Goal: Task Accomplishment & Management: Manage account settings

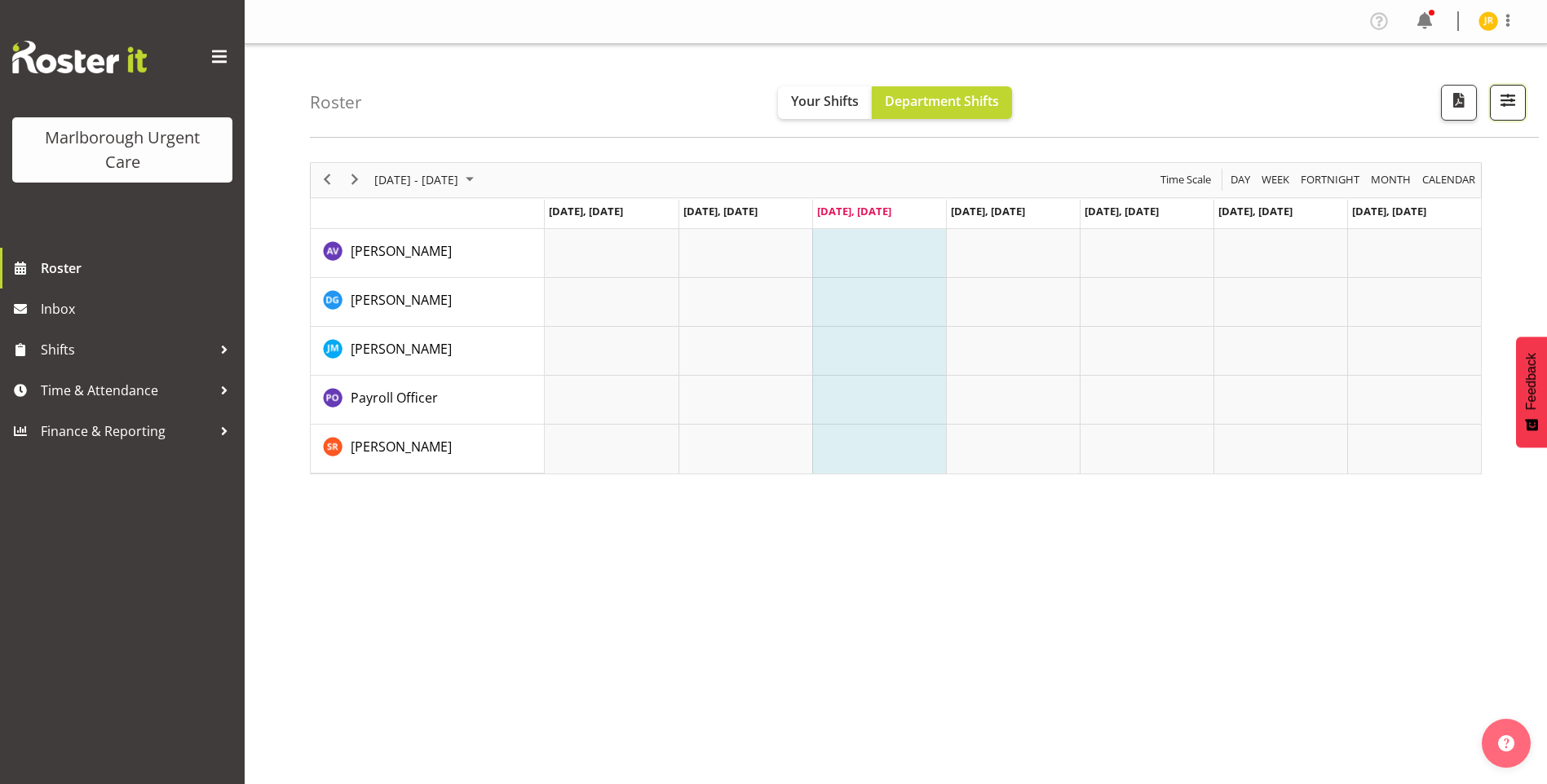
click at [1507, 112] on button "button" at bounding box center [1507, 103] width 36 height 36
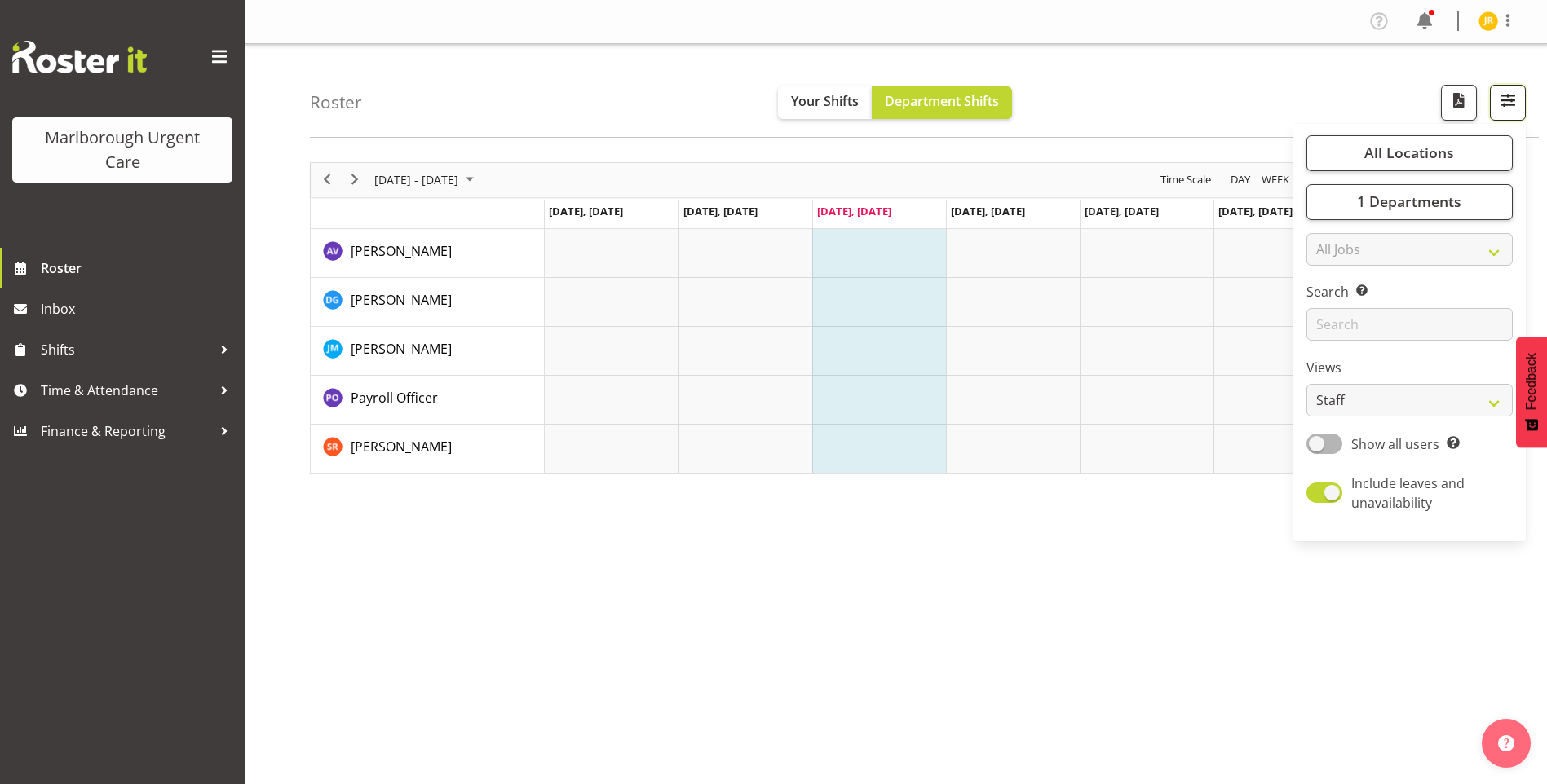
click at [1501, 112] on button "button" at bounding box center [1507, 103] width 36 height 36
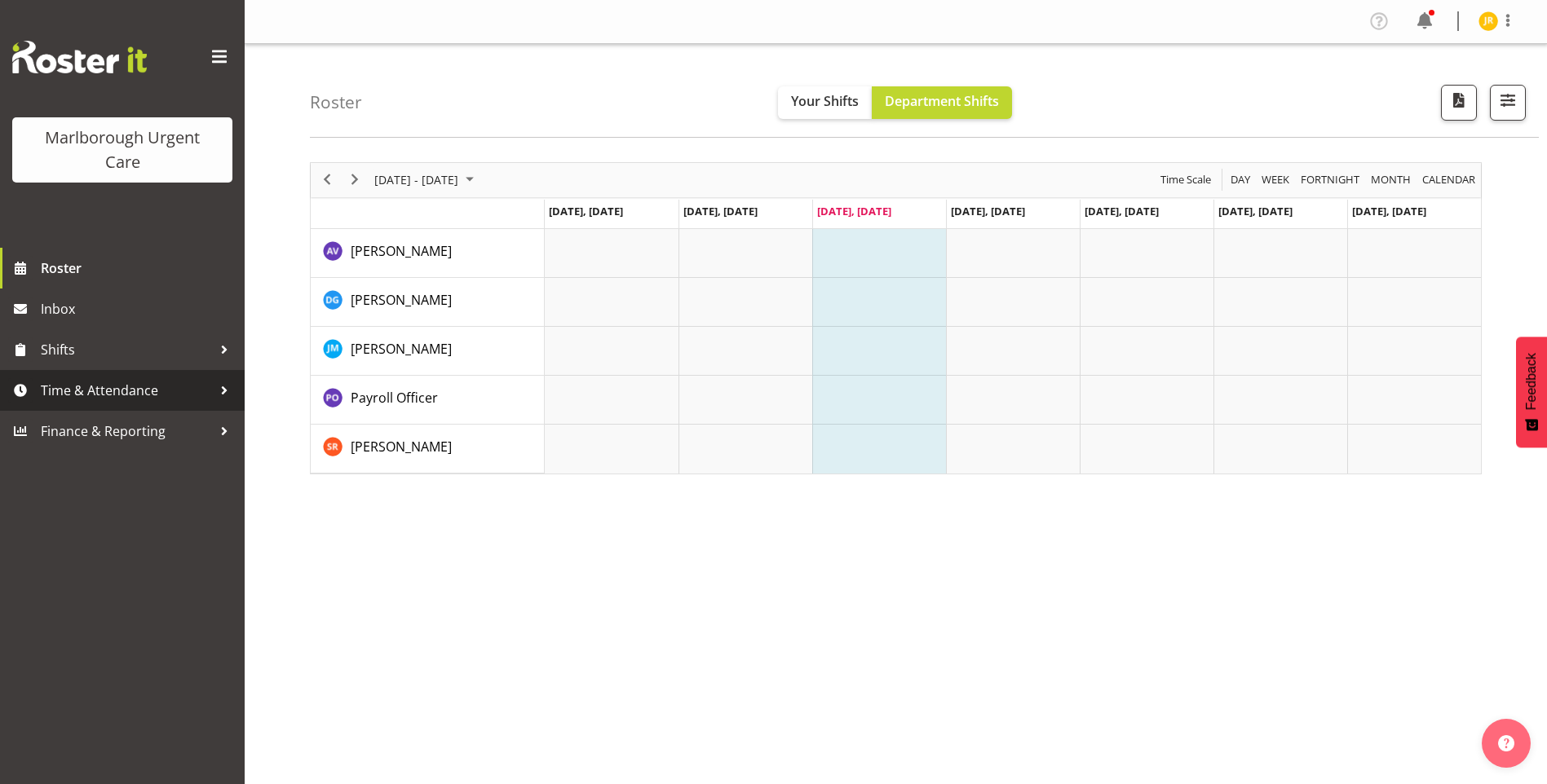
click at [96, 392] on span "Time & Attendance" at bounding box center [126, 390] width 171 height 25
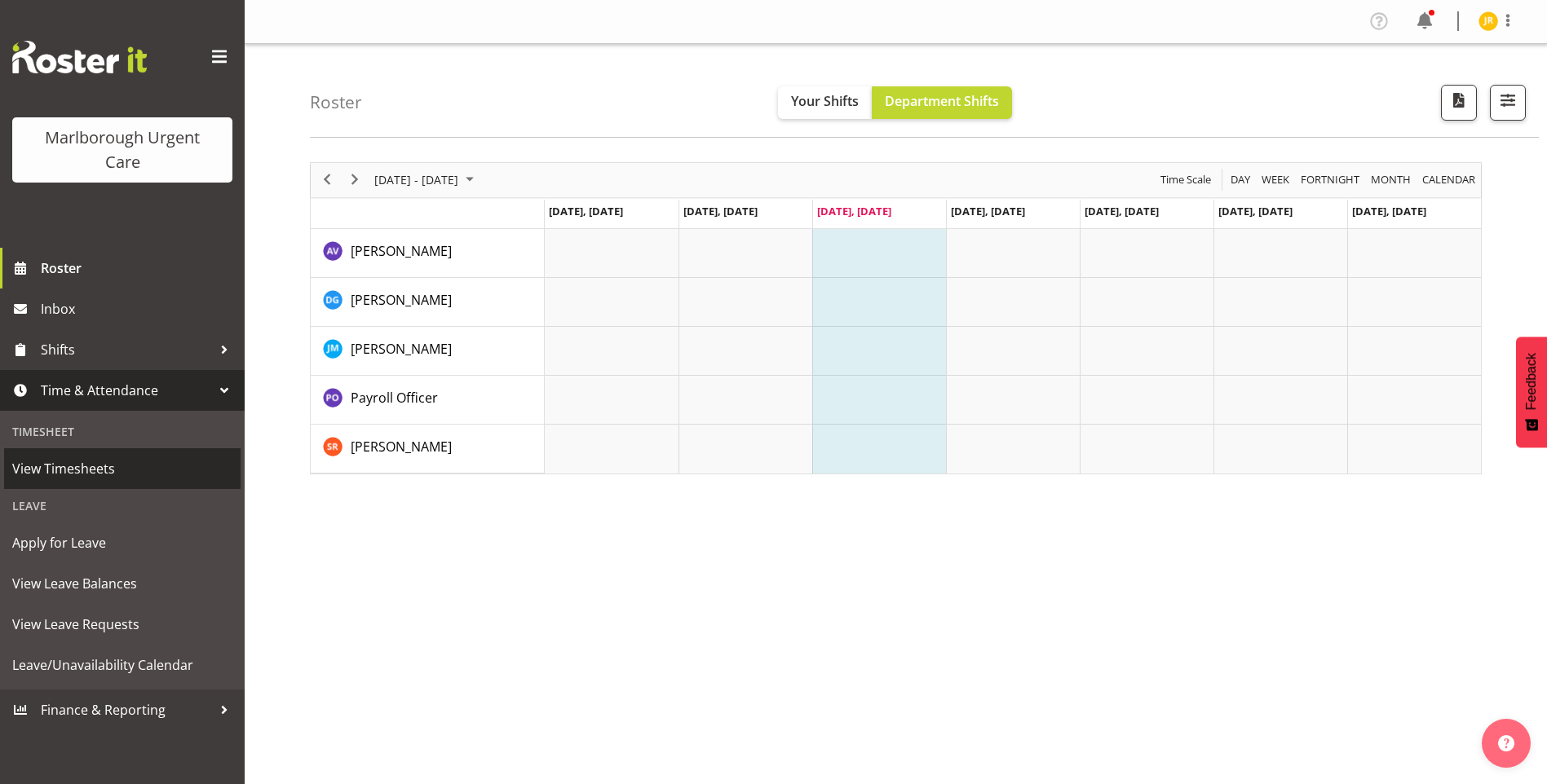
click at [82, 469] on span "View Timesheets" at bounding box center [122, 469] width 220 height 25
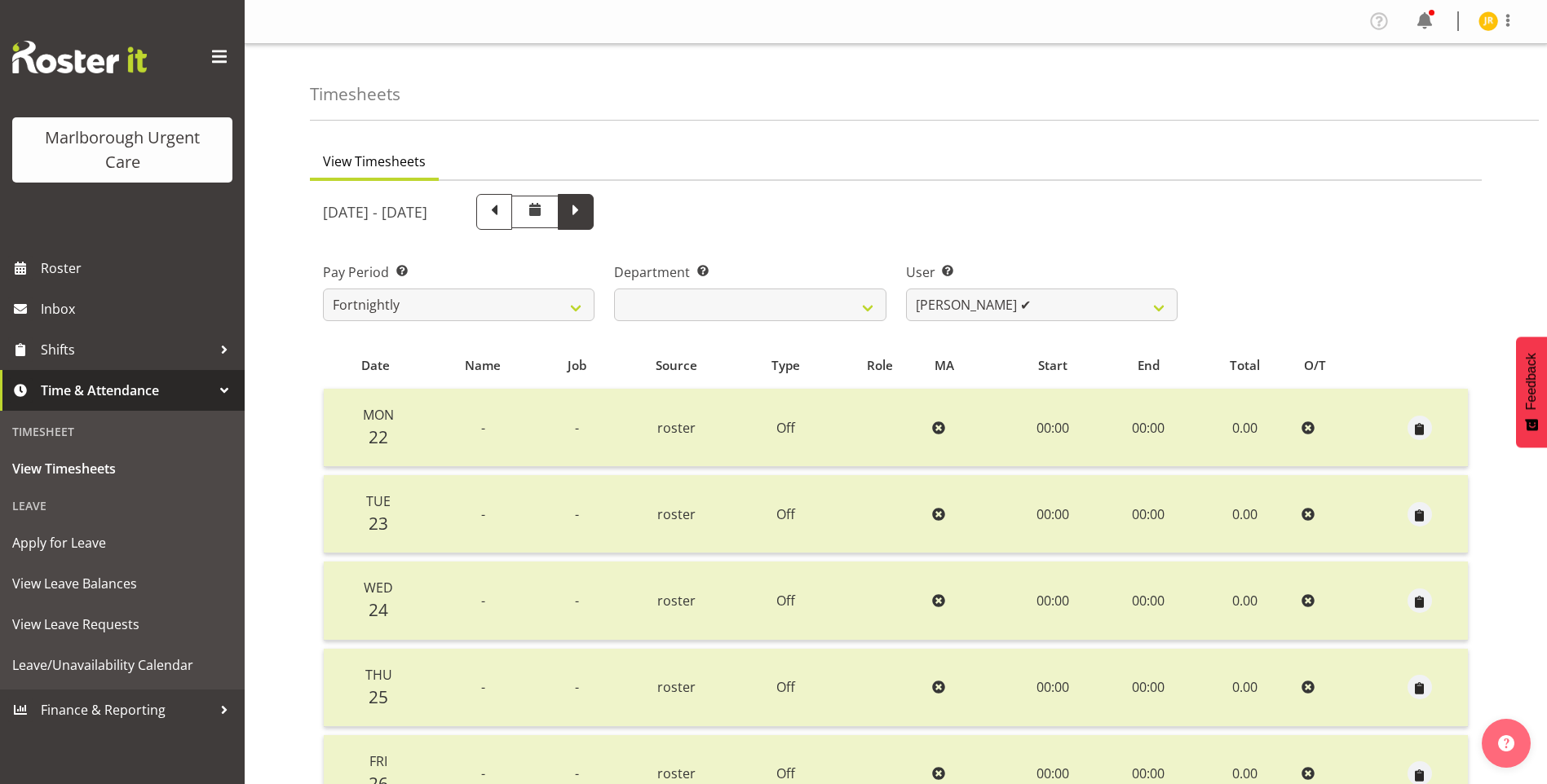
click at [587, 215] on span at bounding box center [576, 211] width 22 height 22
select select
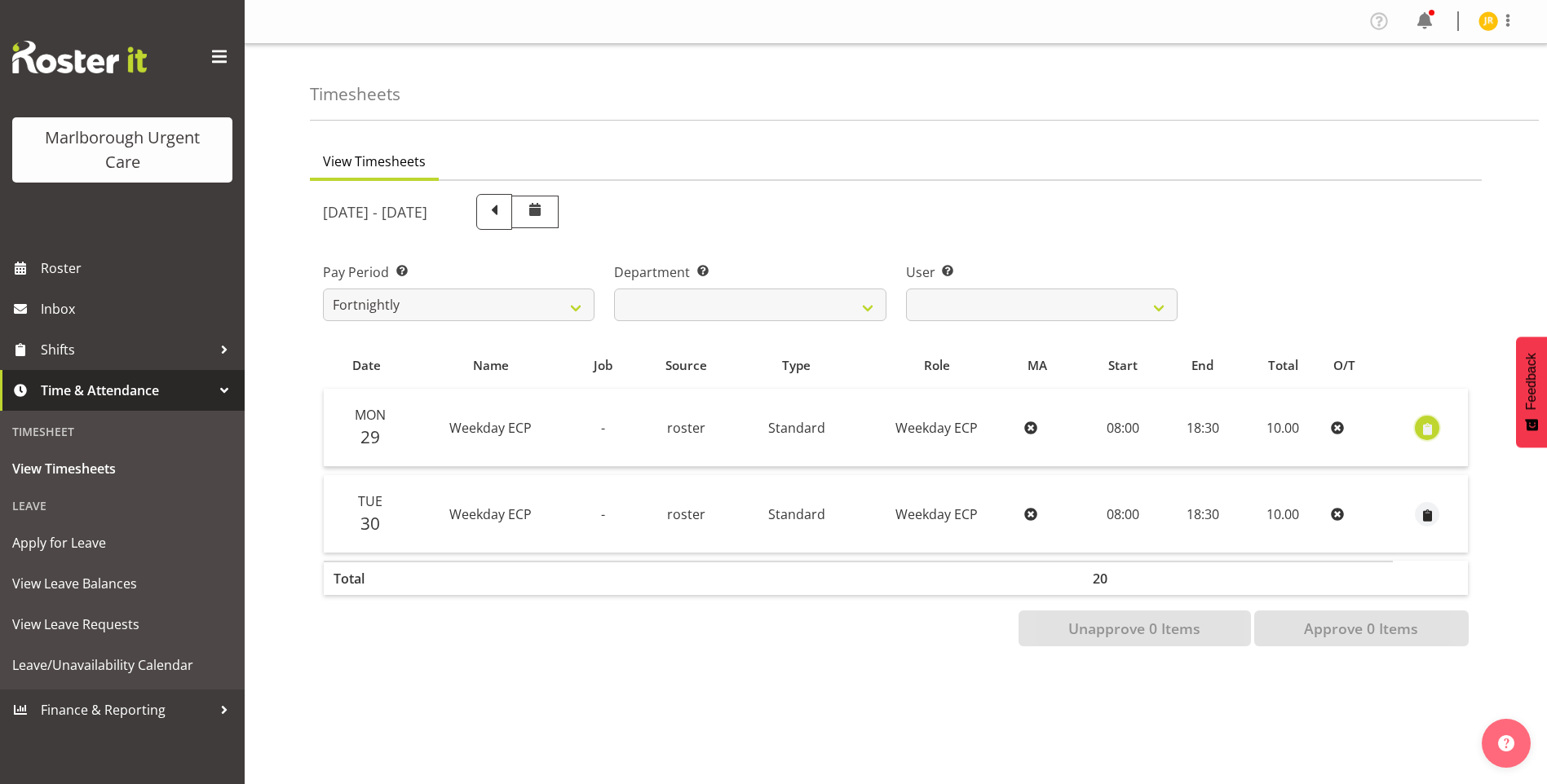
click at [1424, 431] on span "button" at bounding box center [1427, 429] width 19 height 19
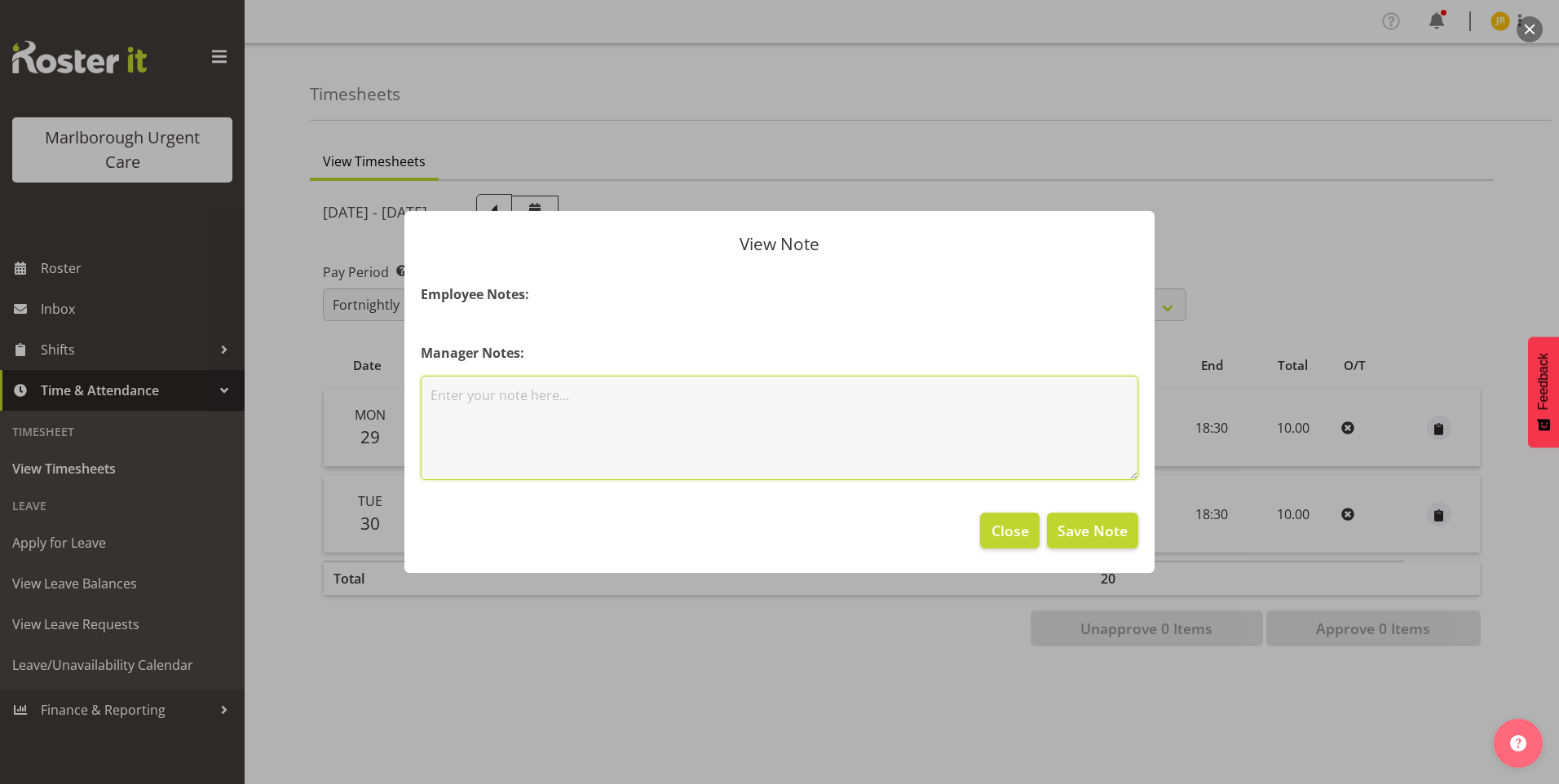
click at [505, 411] on textarea at bounding box center [780, 428] width 718 height 104
type textarea "0830 - 1900"
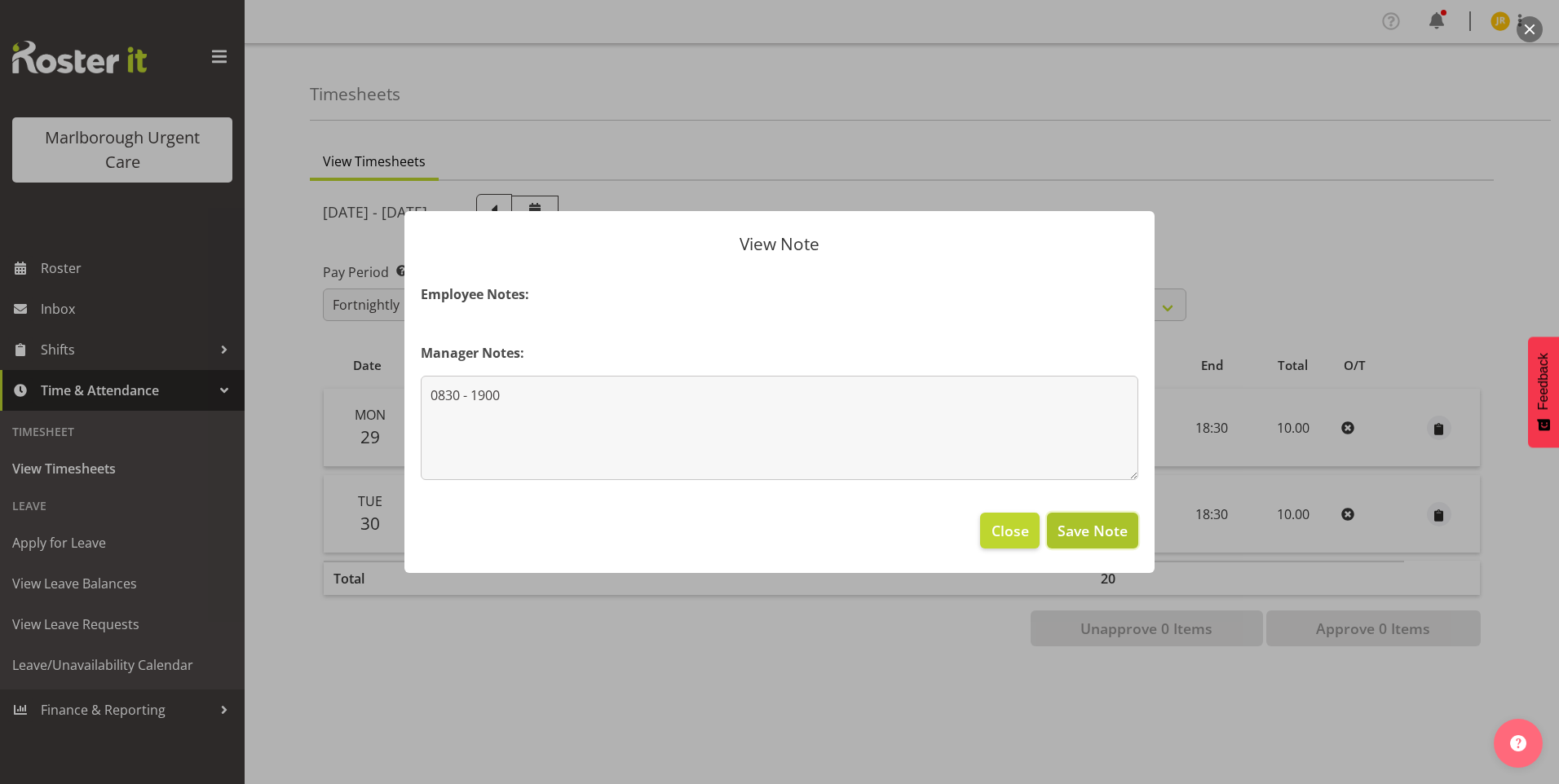
click at [1083, 536] on span "Save Note" at bounding box center [1093, 531] width 70 height 22
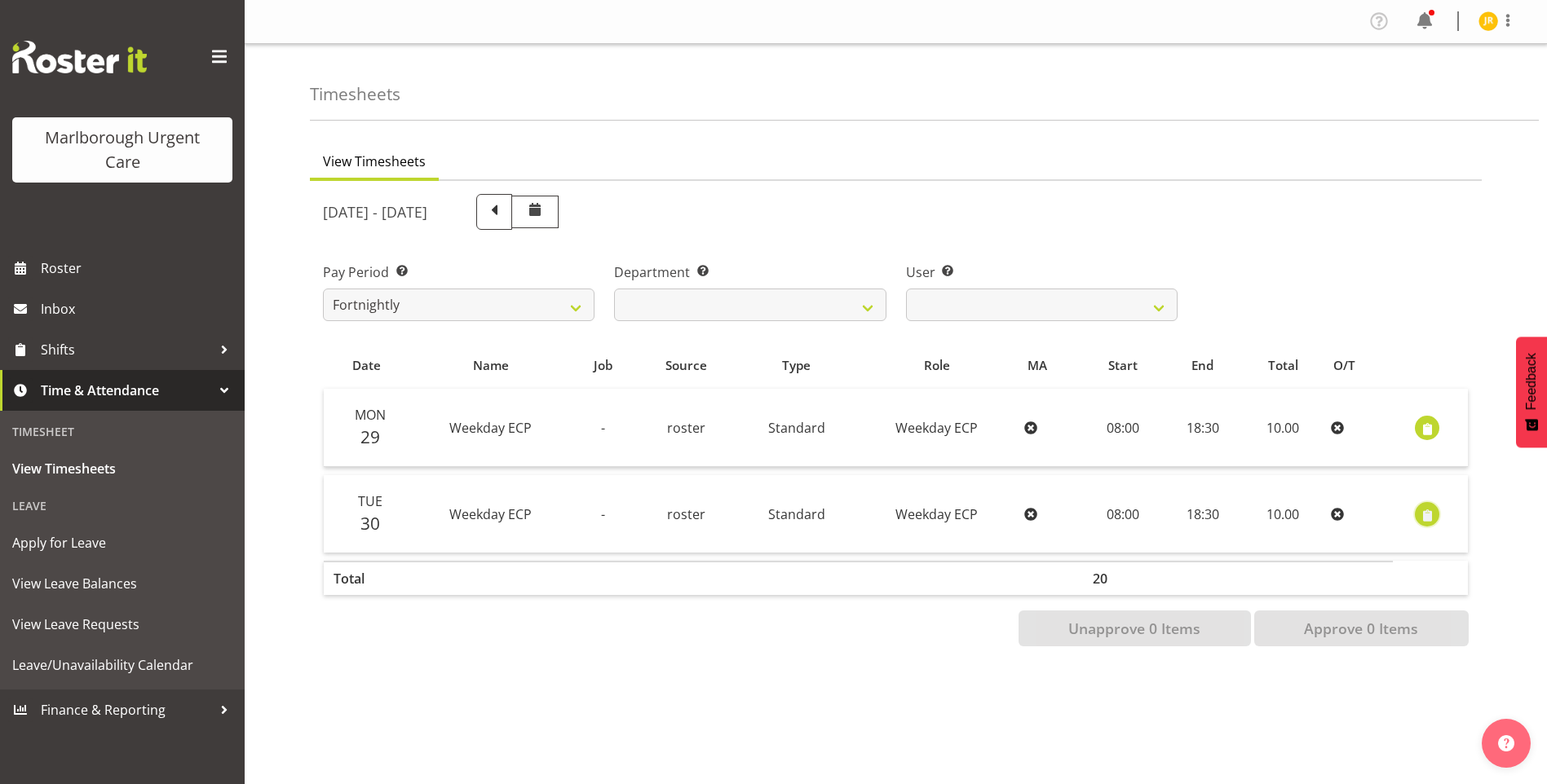
click at [1430, 517] on span "button" at bounding box center [1427, 515] width 19 height 19
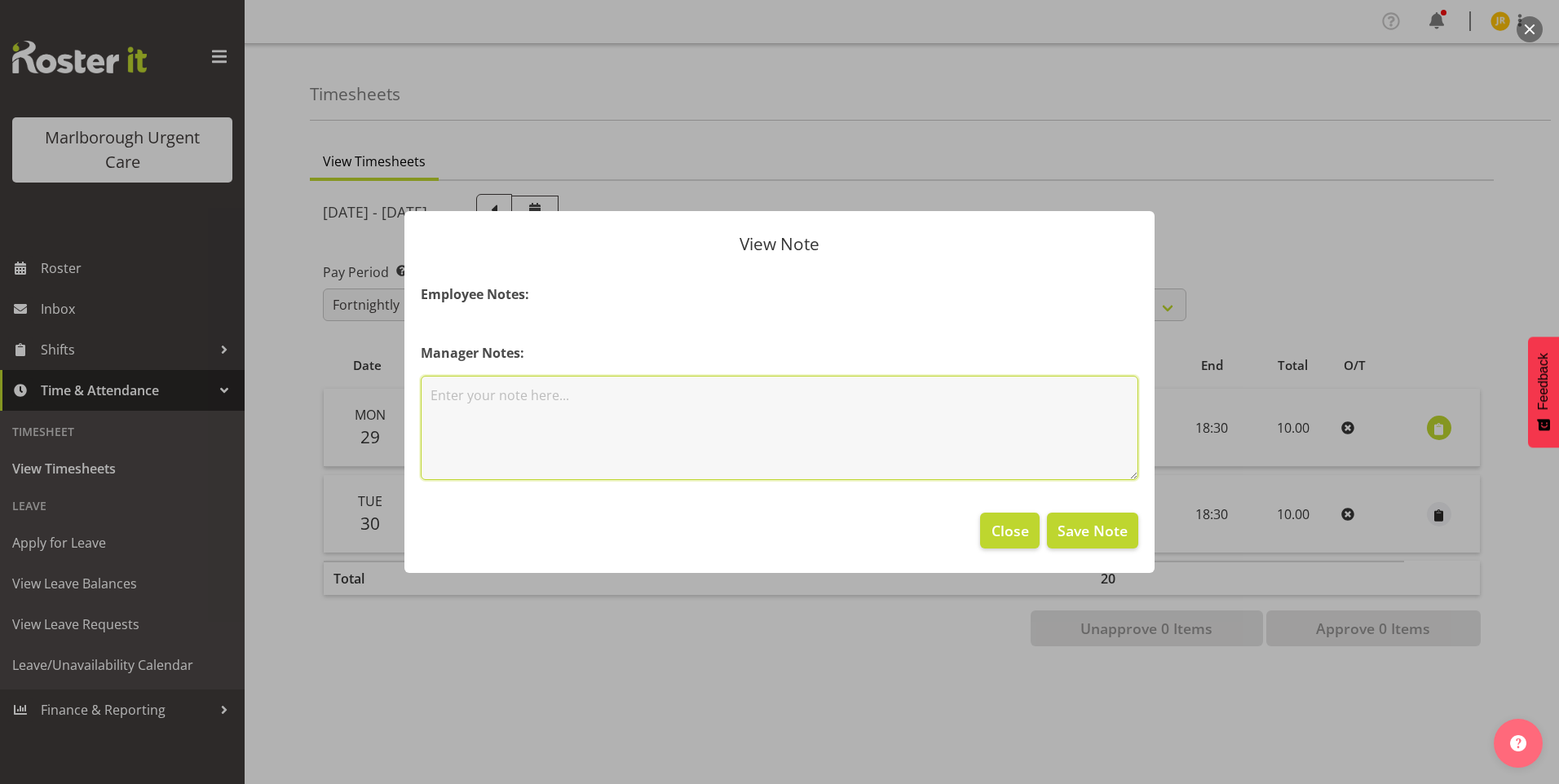
click at [600, 399] on textarea at bounding box center [780, 428] width 718 height 104
click at [1011, 529] on span "Close" at bounding box center [1010, 531] width 37 height 22
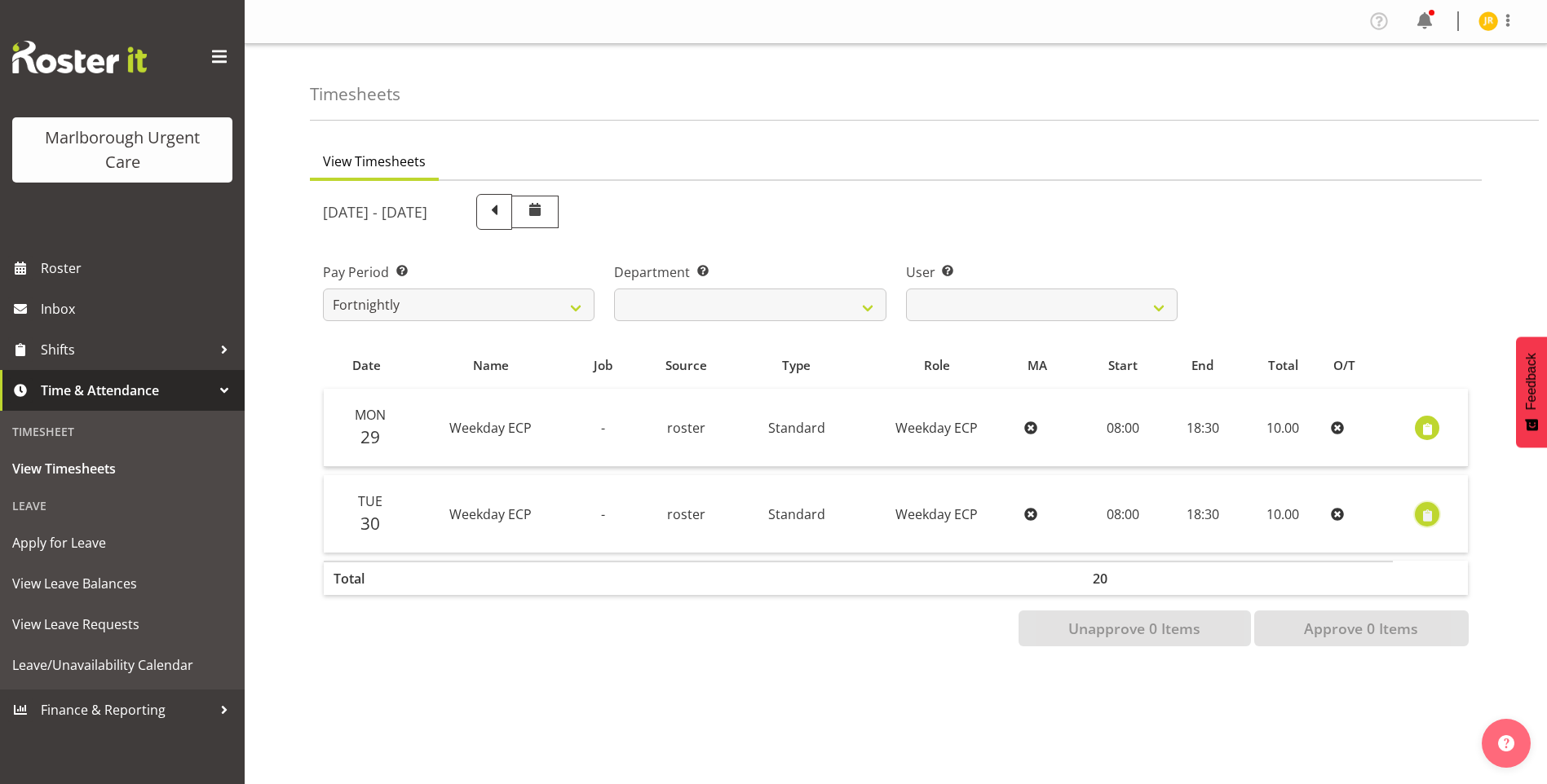
click at [1422, 513] on span "button" at bounding box center [1427, 515] width 19 height 19
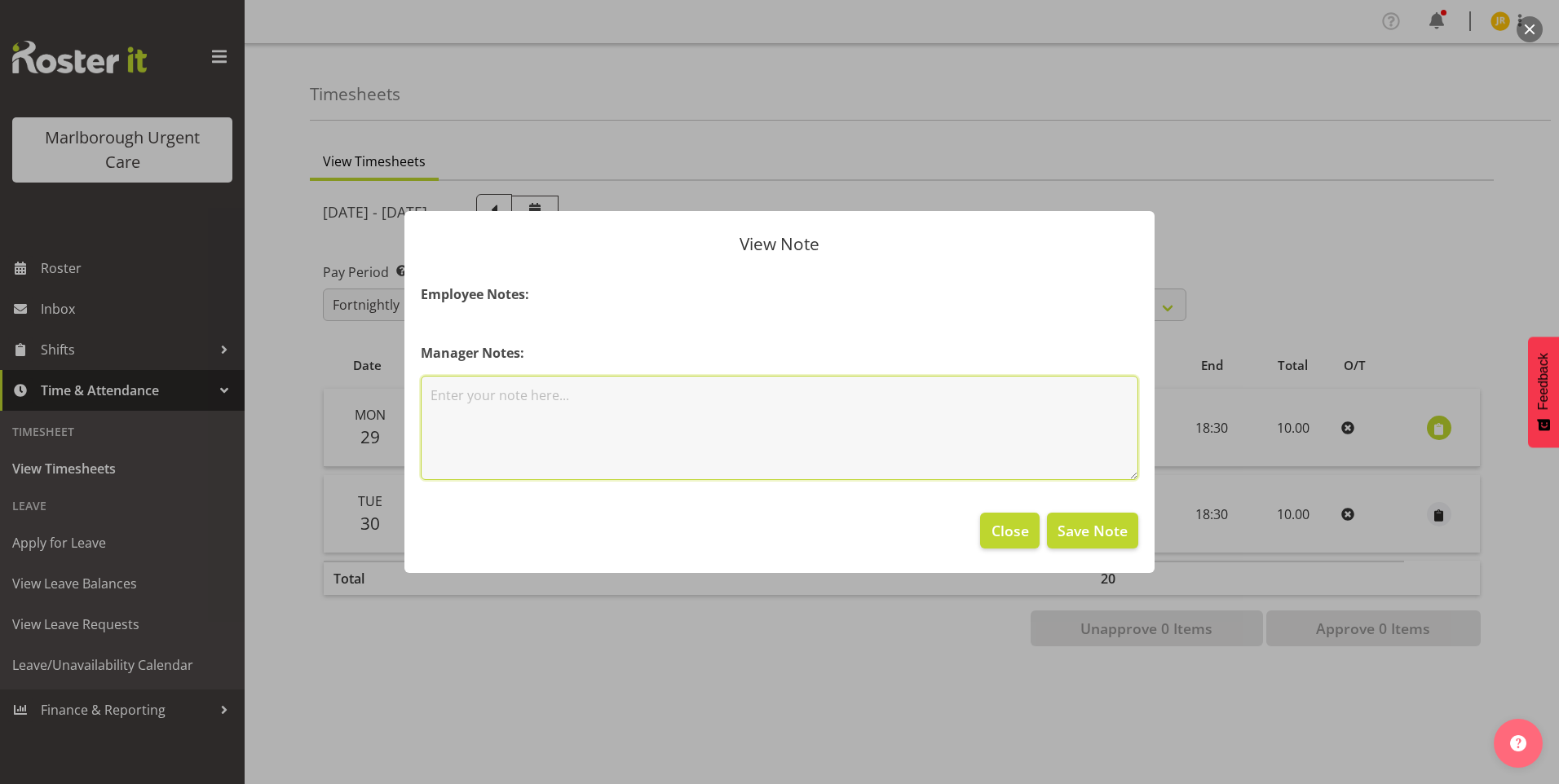
drag, startPoint x: 586, startPoint y: 410, endPoint x: 587, endPoint y: 402, distance: 8.1
click at [586, 409] on textarea at bounding box center [780, 428] width 718 height 104
type textarea "0800 - 1900"
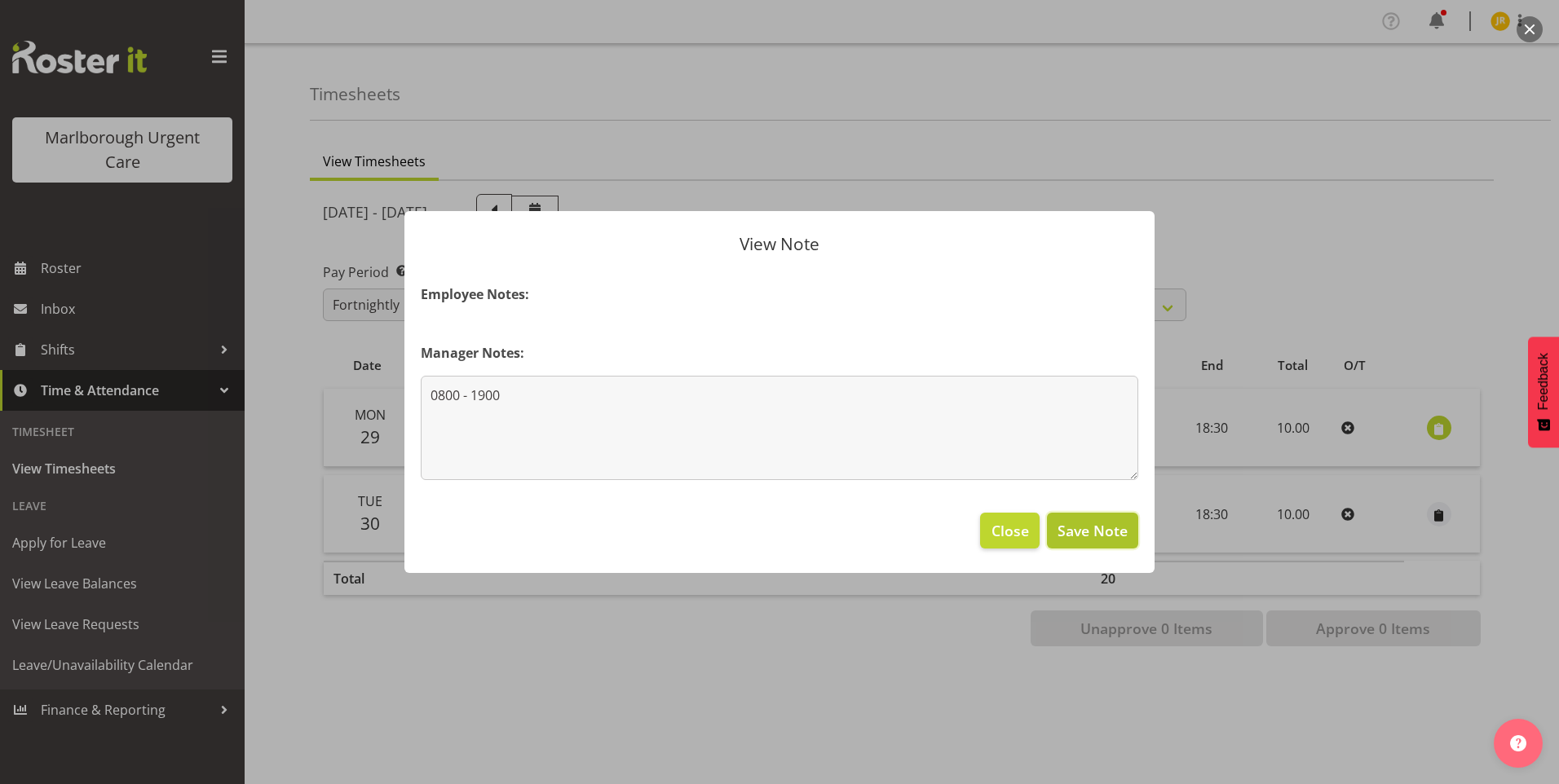
click at [1090, 529] on span "Save Note" at bounding box center [1093, 531] width 70 height 22
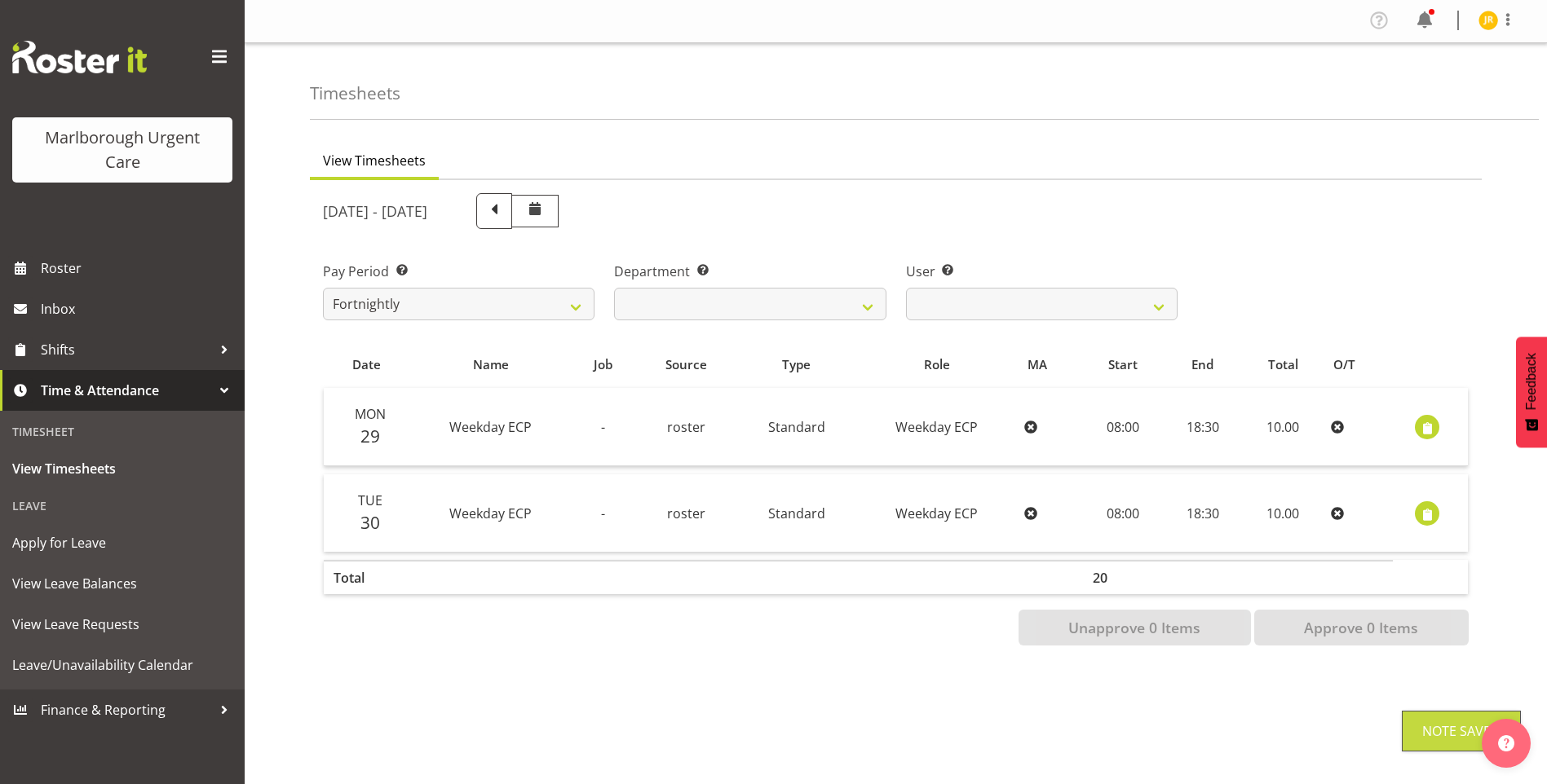
scroll to position [13, 0]
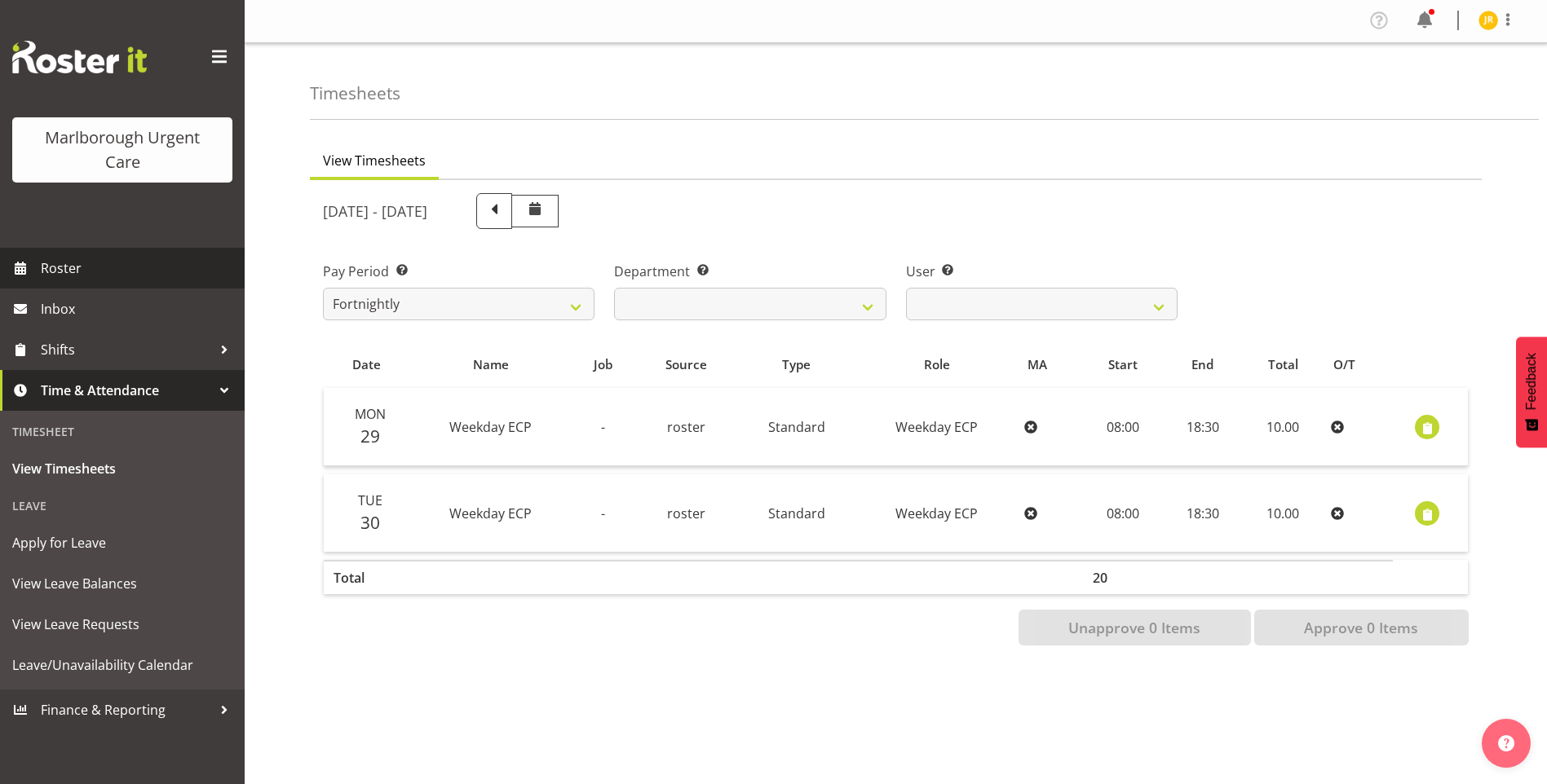
click at [53, 268] on span "Roster" at bounding box center [138, 269] width 196 height 25
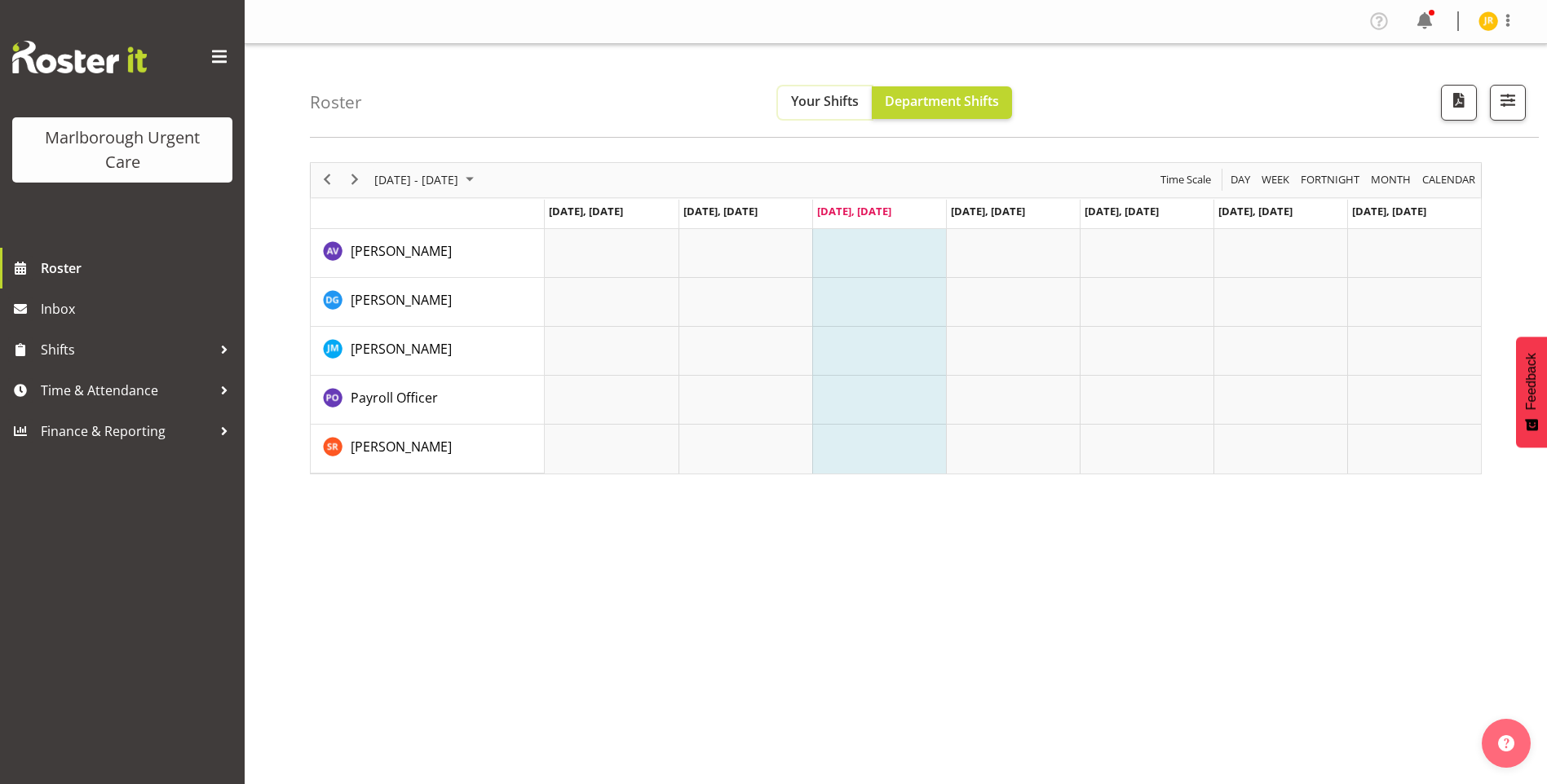
click at [842, 106] on span "Your Shifts" at bounding box center [825, 101] width 68 height 18
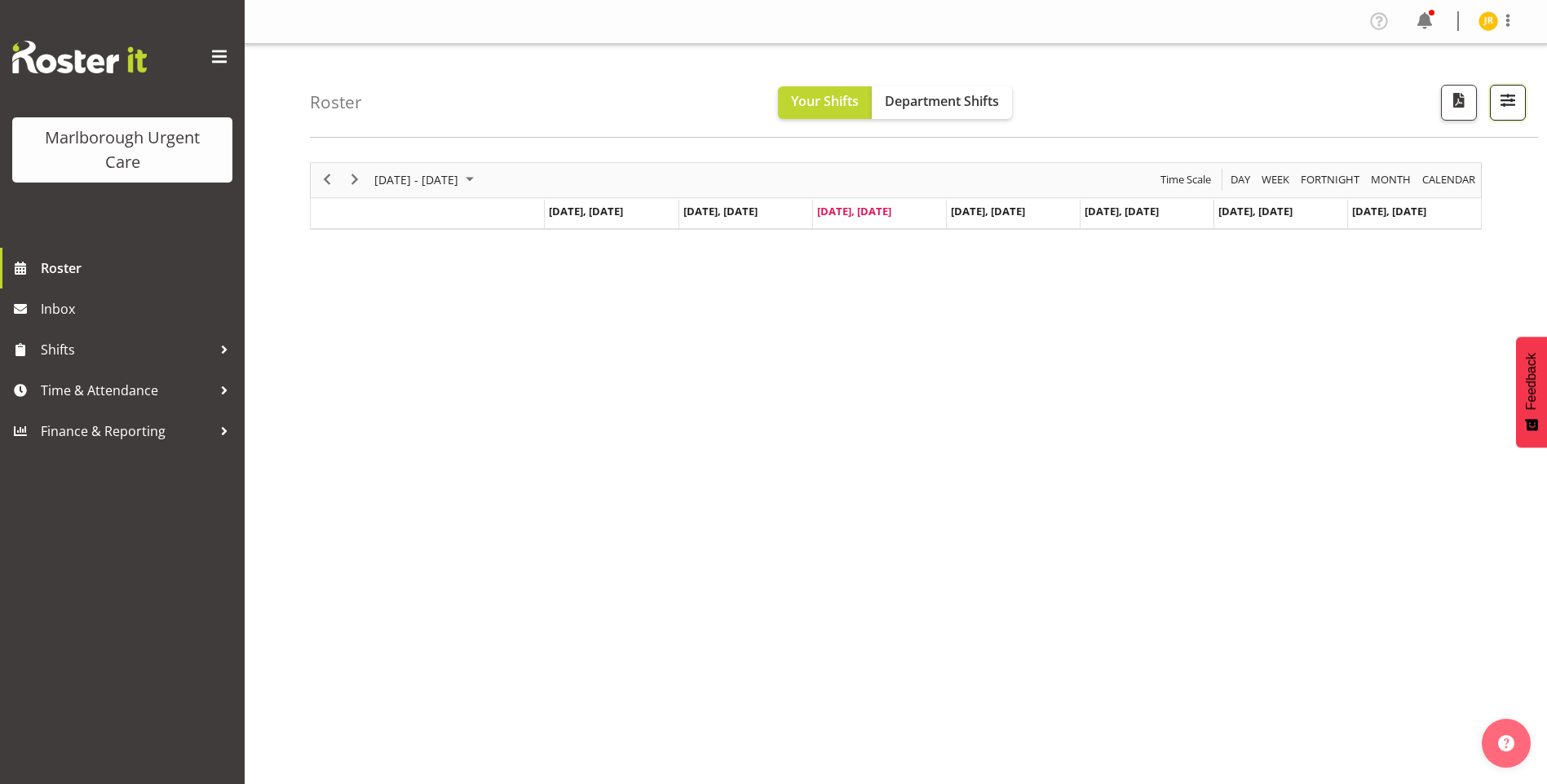
click at [1503, 106] on span "button" at bounding box center [1508, 100] width 22 height 22
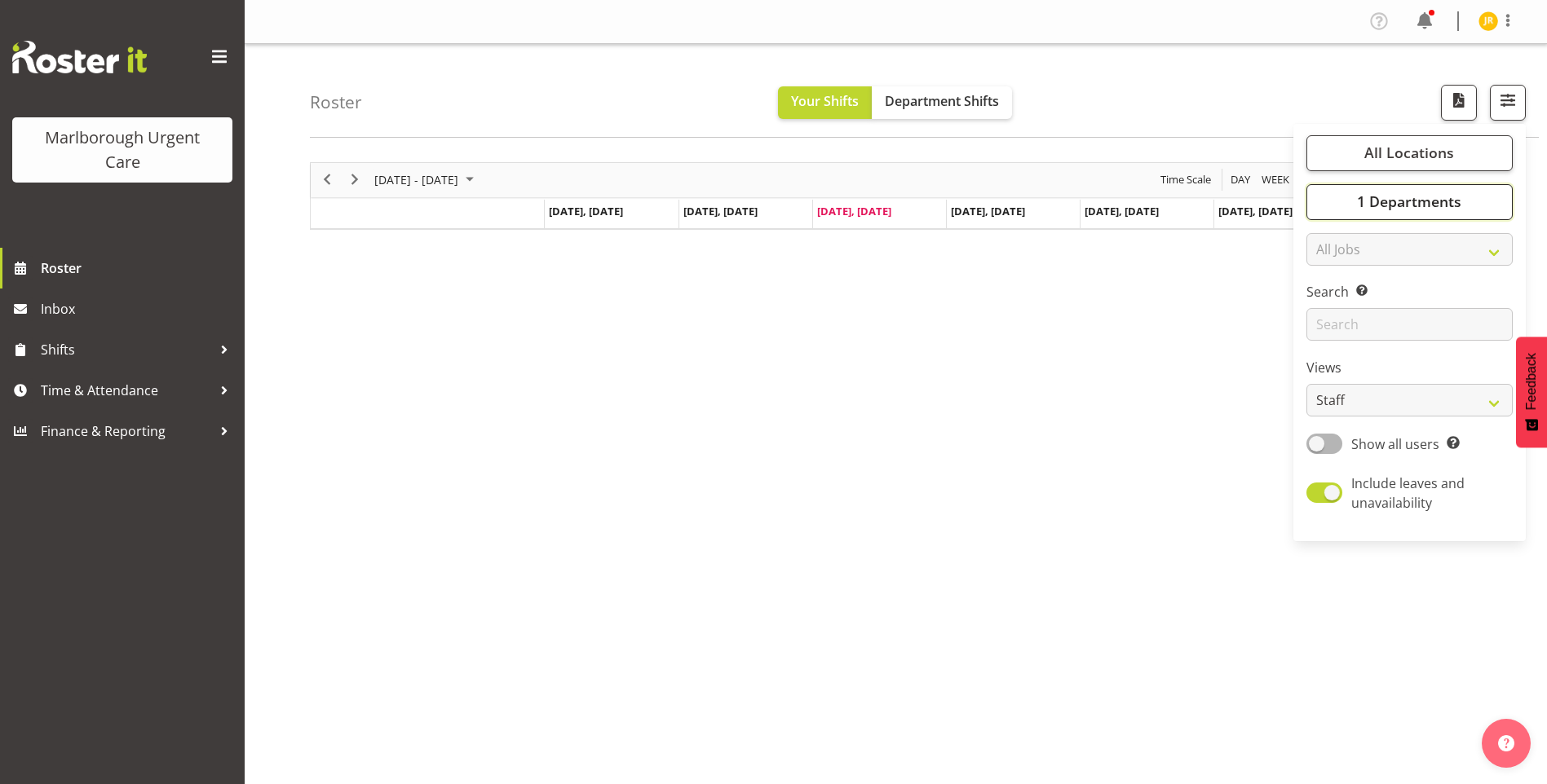
click at [1439, 204] on span "1 Departments" at bounding box center [1410, 202] width 104 height 20
click at [1327, 304] on span at bounding box center [1326, 302] width 13 height 13
click at [1327, 304] on input "Marlborough Urgent Care" at bounding box center [1324, 301] width 11 height 11
checkbox input "true"
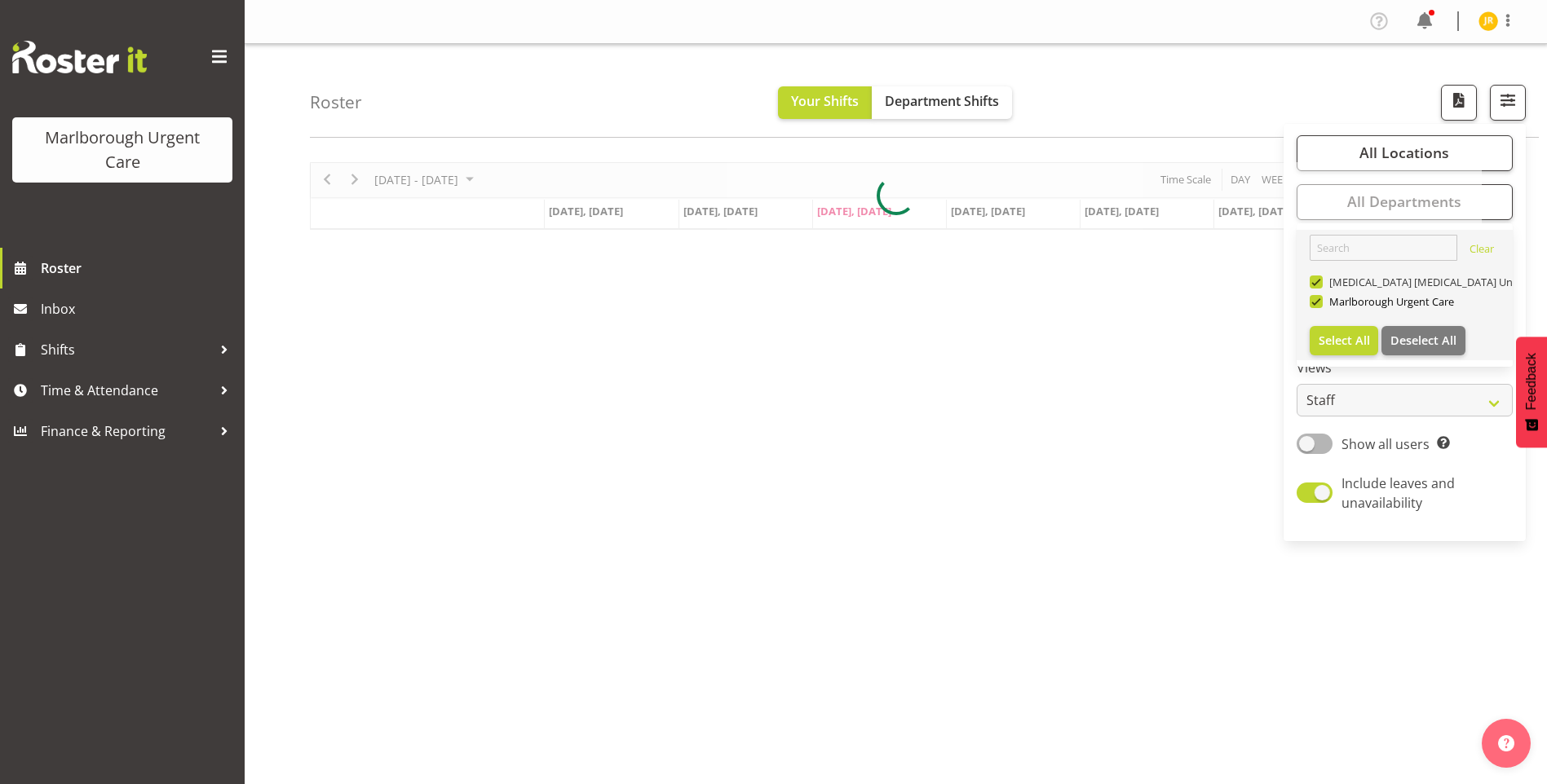
click at [1324, 285] on span "[MEDICAL_DATA] [MEDICAL_DATA] Unit" at bounding box center [1421, 282] width 198 height 13
click at [1320, 285] on input "[MEDICAL_DATA] [MEDICAL_DATA] Unit" at bounding box center [1315, 281] width 11 height 11
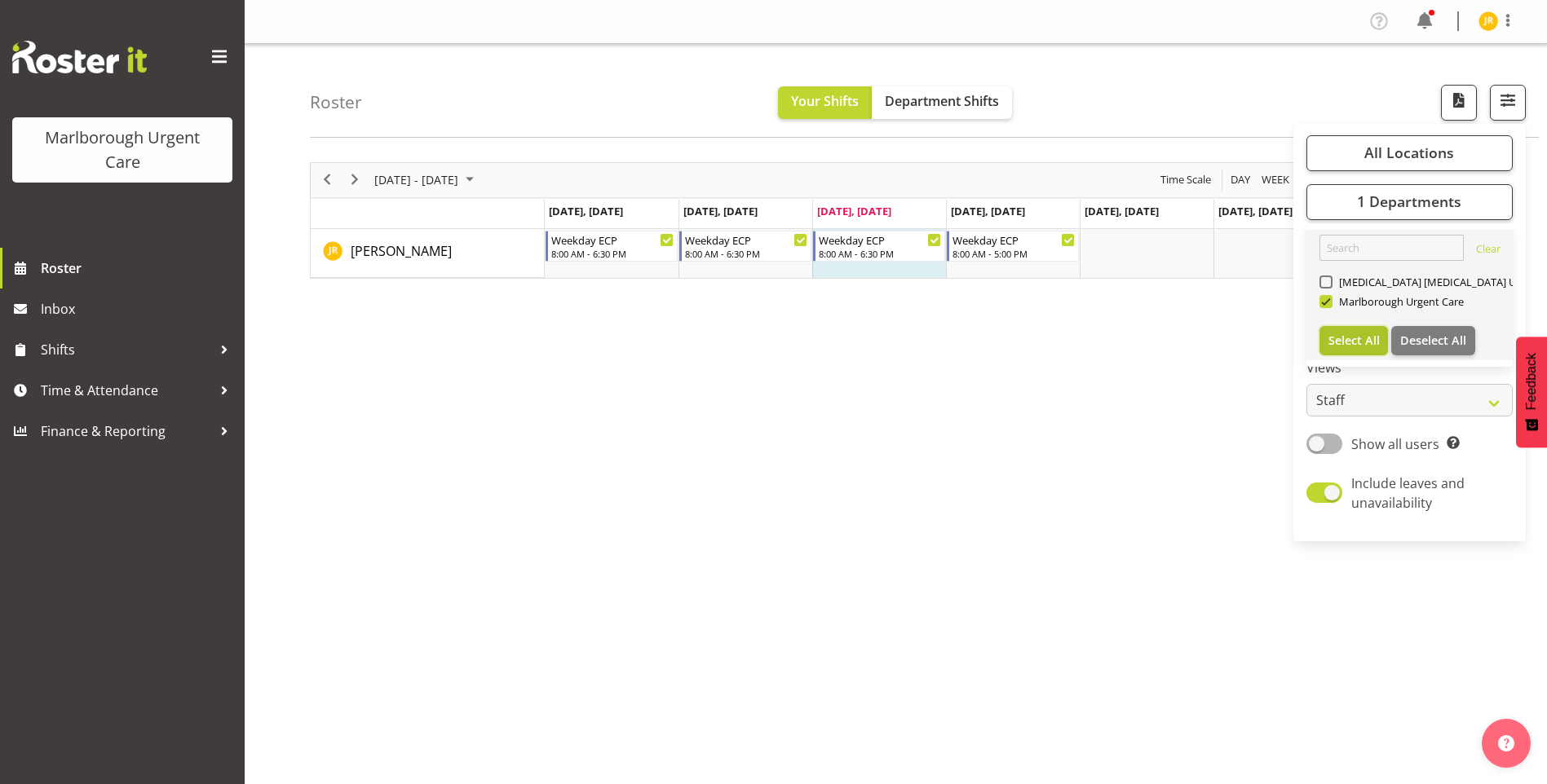
click at [1359, 340] on span "Select All" at bounding box center [1354, 340] width 51 height 16
click at [1315, 277] on span at bounding box center [1316, 282] width 13 height 13
click at [1315, 277] on input "Haemodialysis Dialysis Unit" at bounding box center [1315, 281] width 11 height 11
checkbox input "false"
click at [1238, 456] on div "Sep 29 - Oct 05, 2025 Today Day Week Fortnight Month calendar Month Agenda Time…" at bounding box center [929, 476] width 1238 height 653
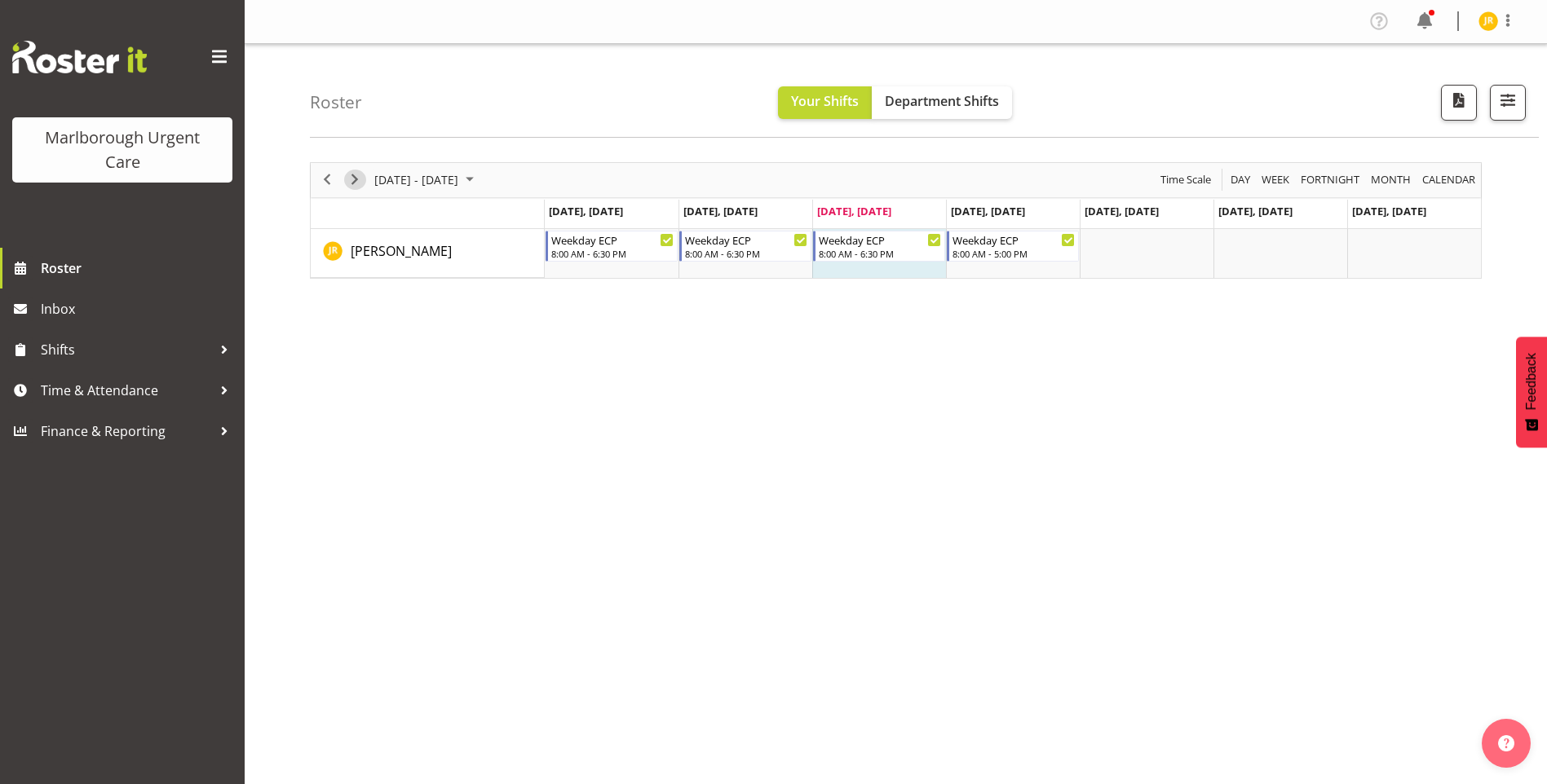
click at [352, 178] on span "Next" at bounding box center [355, 179] width 20 height 21
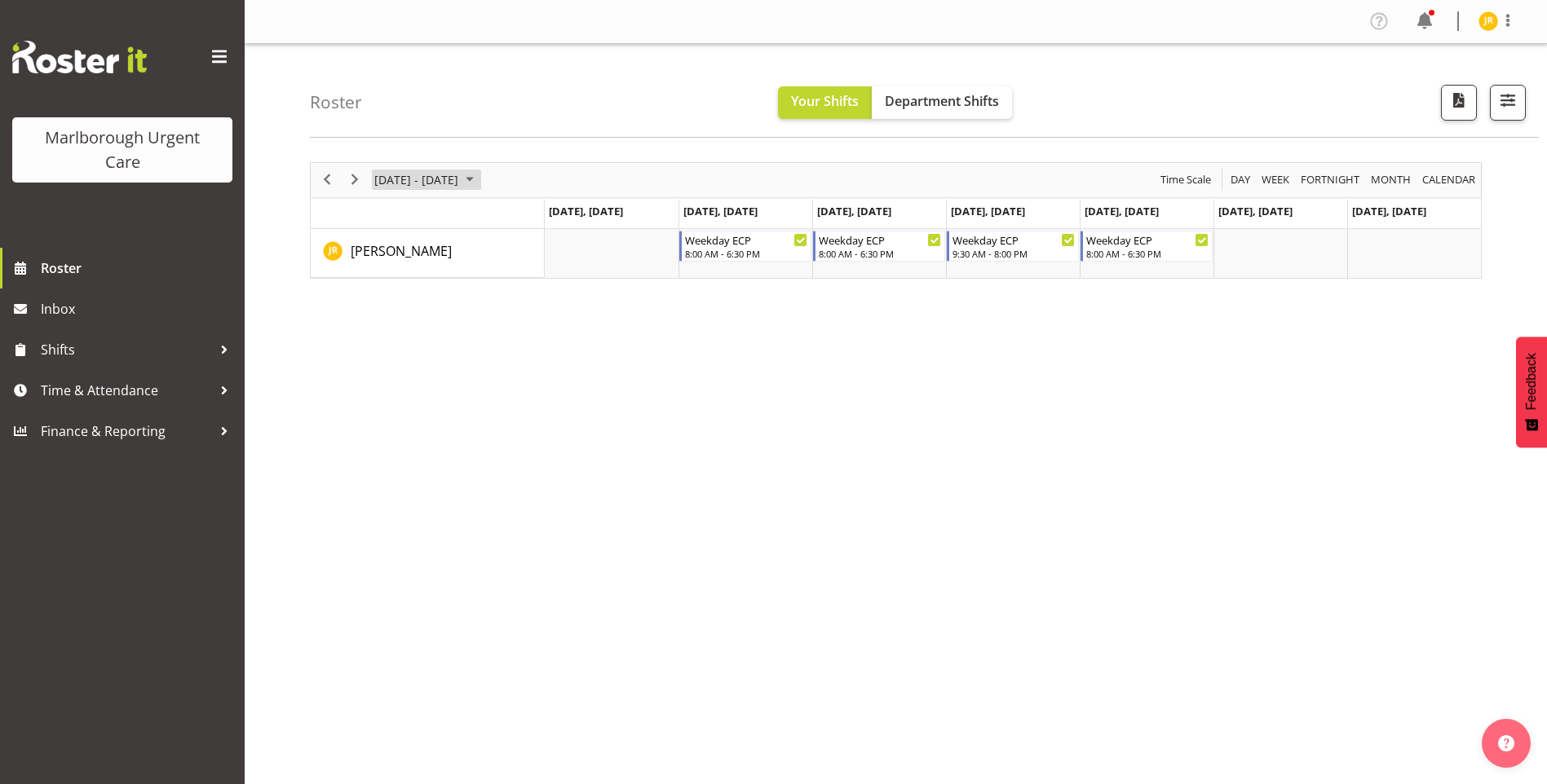
click at [480, 182] on span "October 2025" at bounding box center [470, 179] width 20 height 21
click at [1401, 179] on span "Month" at bounding box center [1391, 179] width 43 height 21
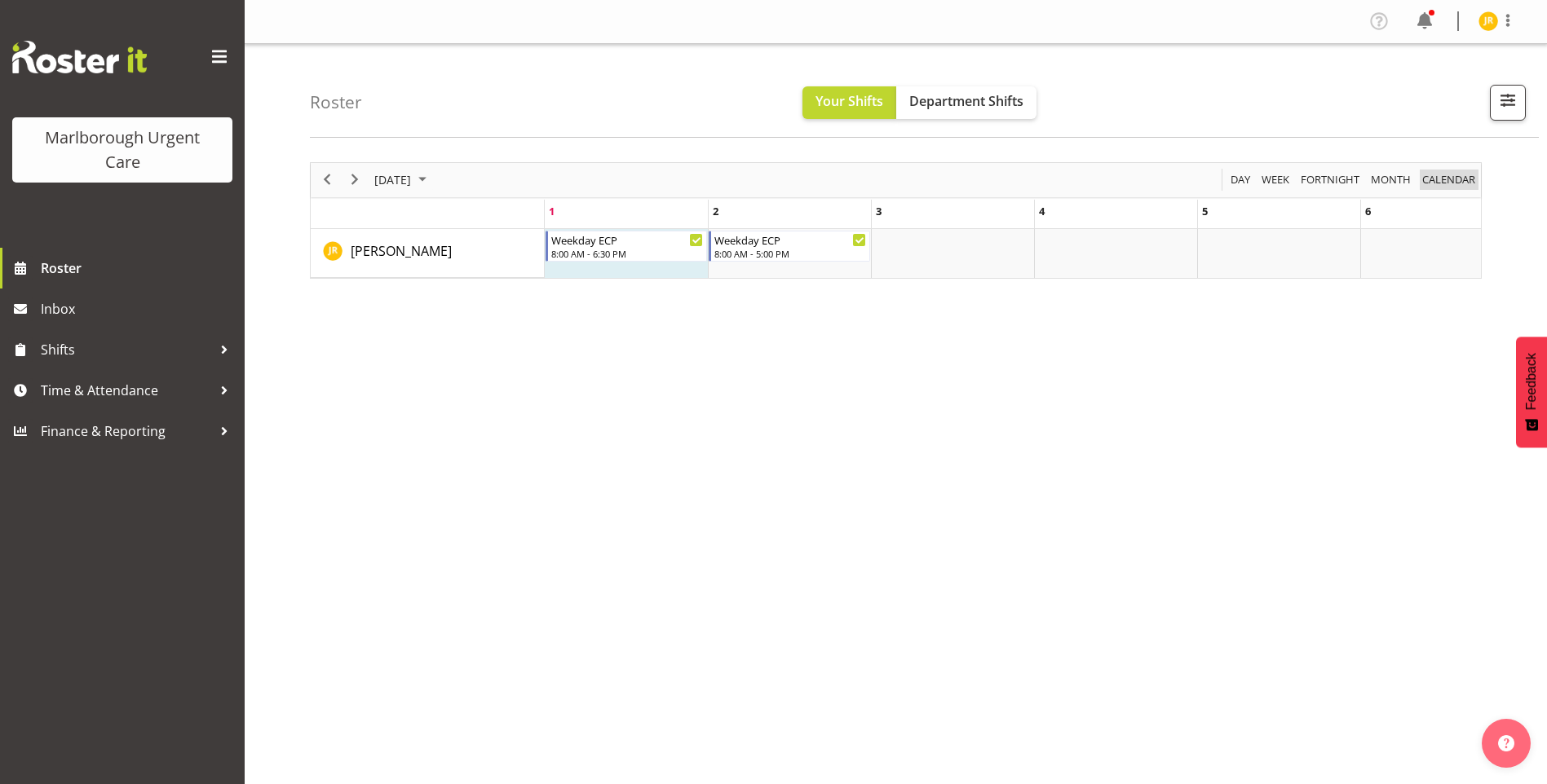
click at [1469, 179] on span "calendar" at bounding box center [1449, 179] width 56 height 21
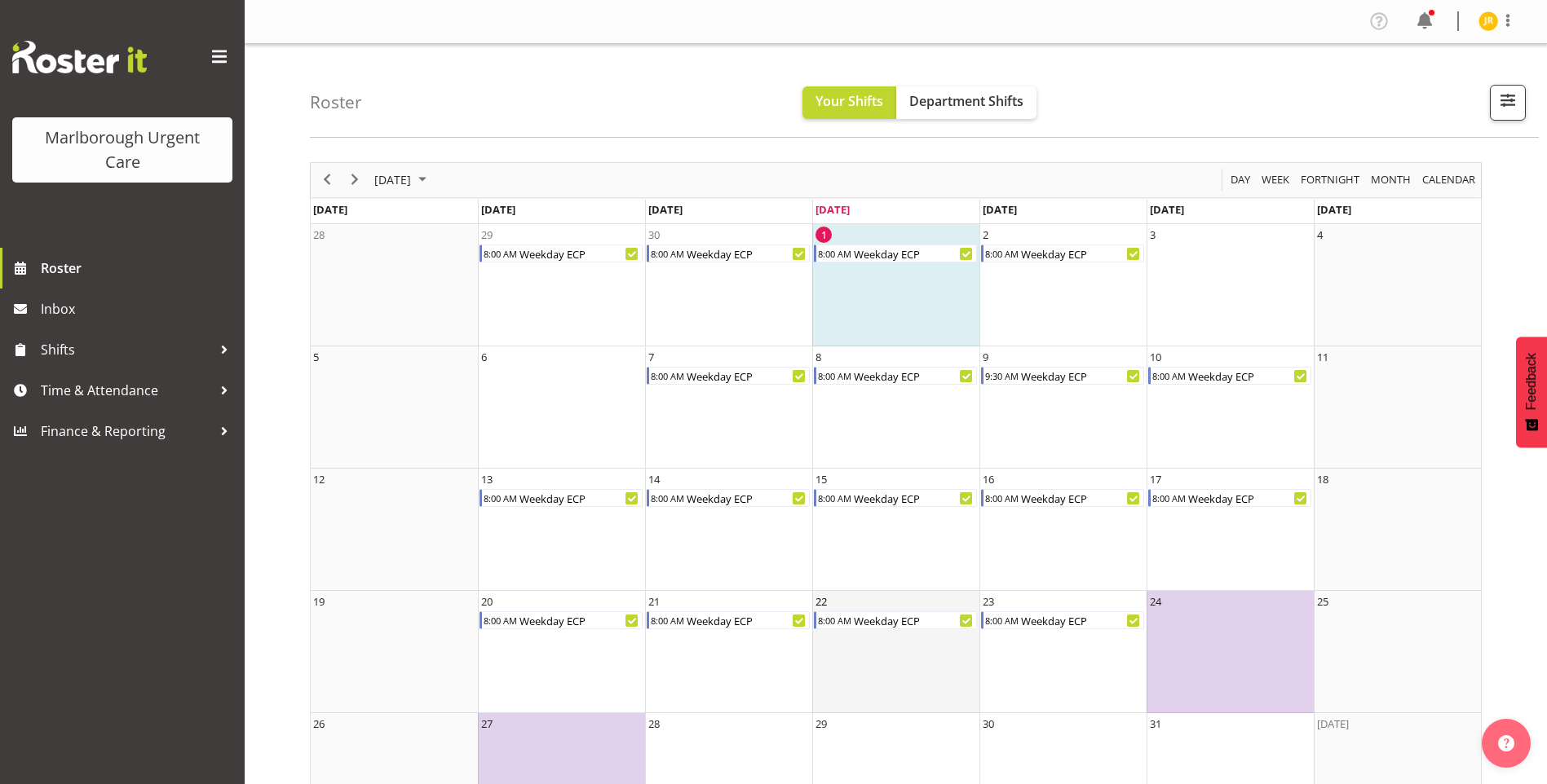
scroll to position [65, 0]
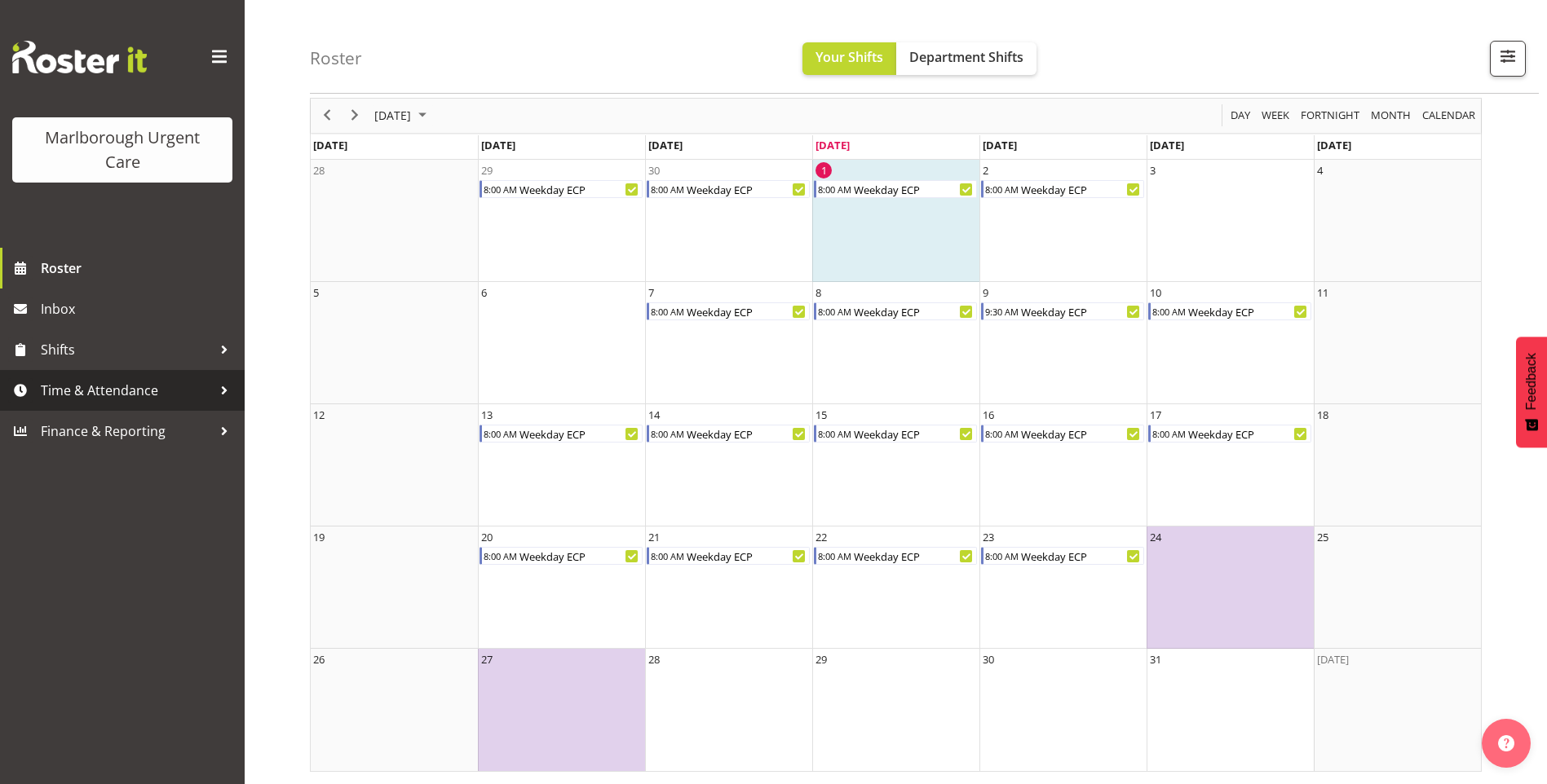
click at [136, 390] on span "Time & Attendance" at bounding box center [126, 390] width 171 height 25
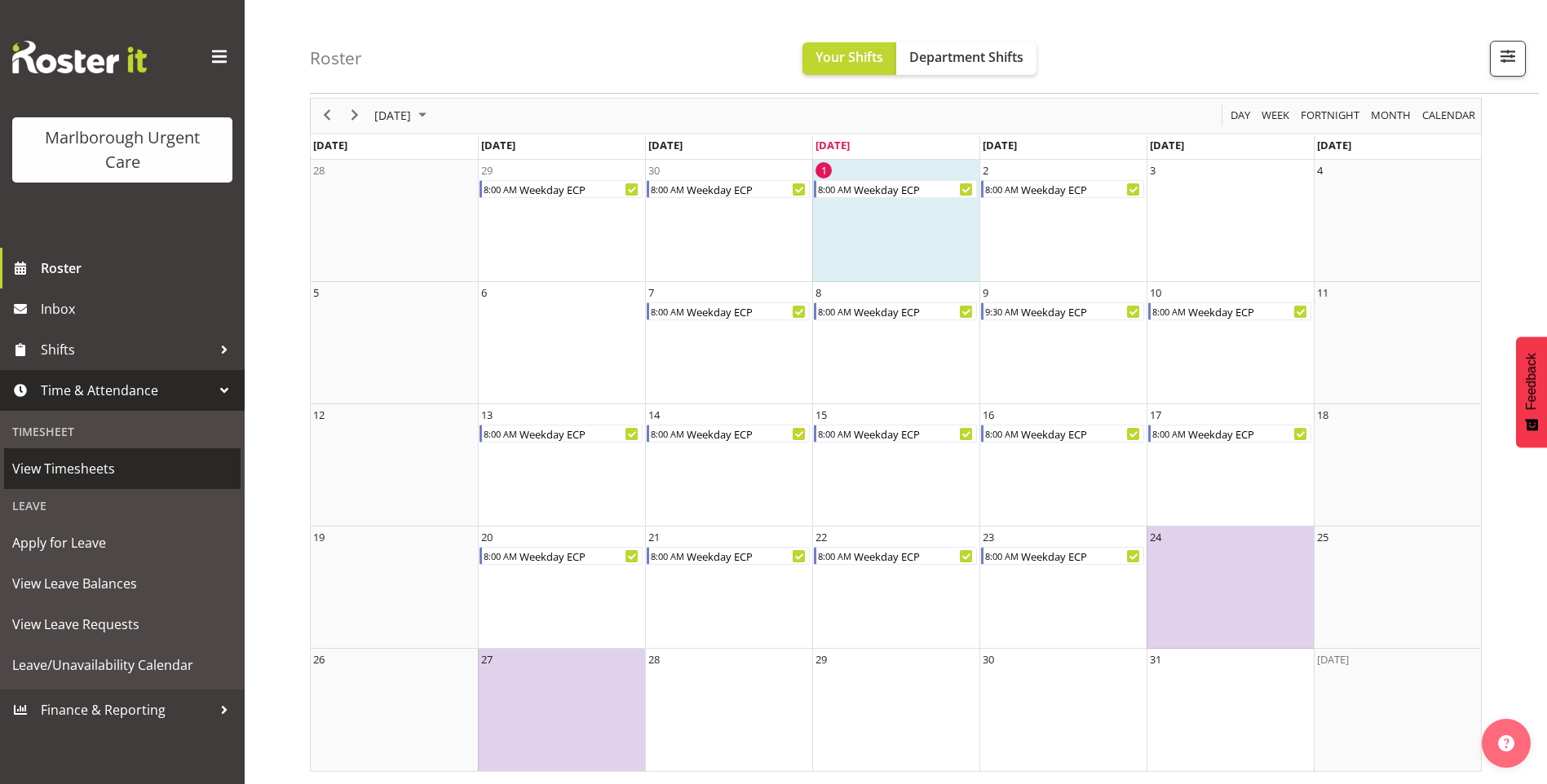
click at [93, 463] on span "View Timesheets" at bounding box center [122, 469] width 220 height 25
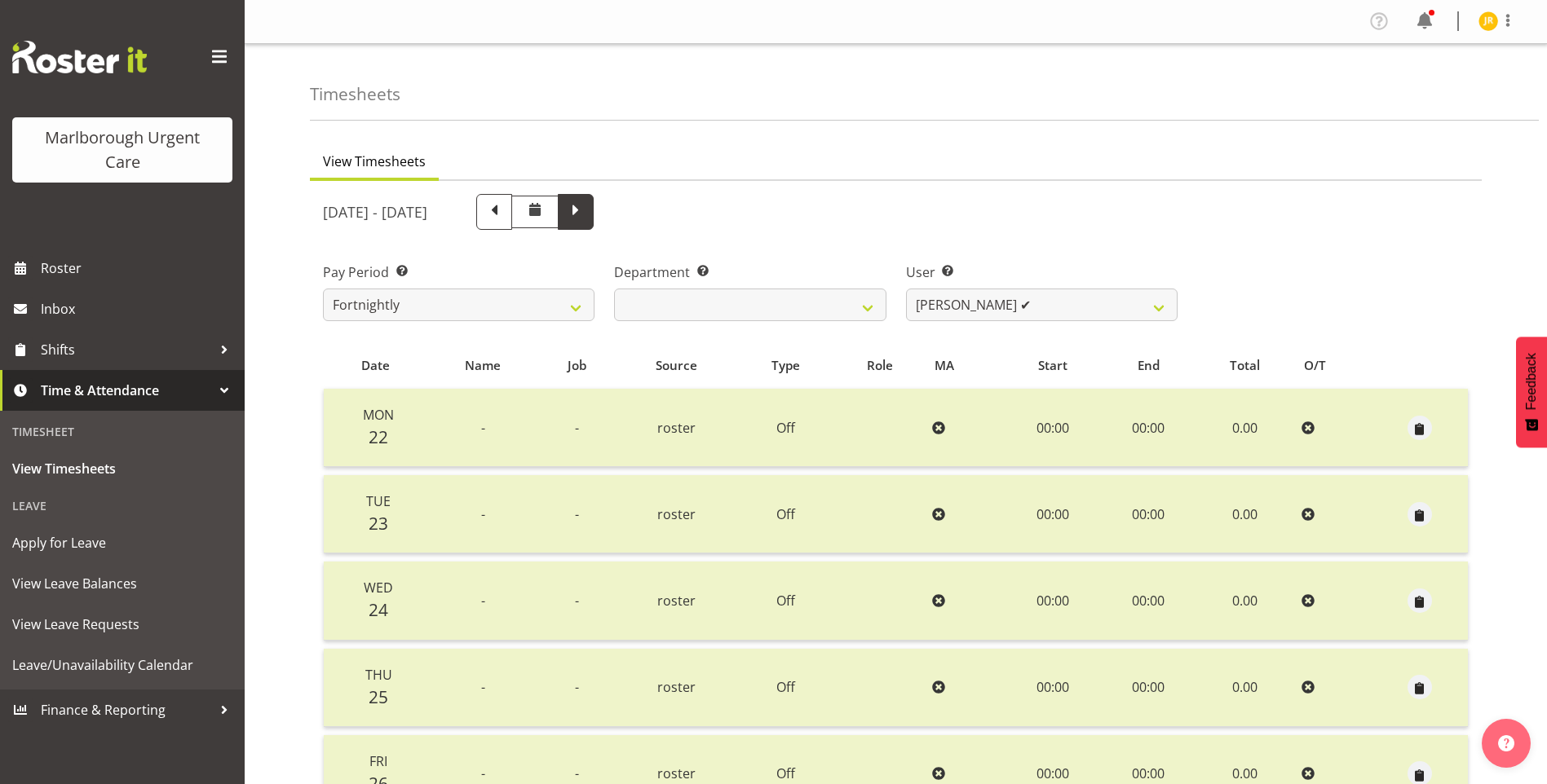
click at [587, 218] on span at bounding box center [576, 211] width 22 height 22
select select
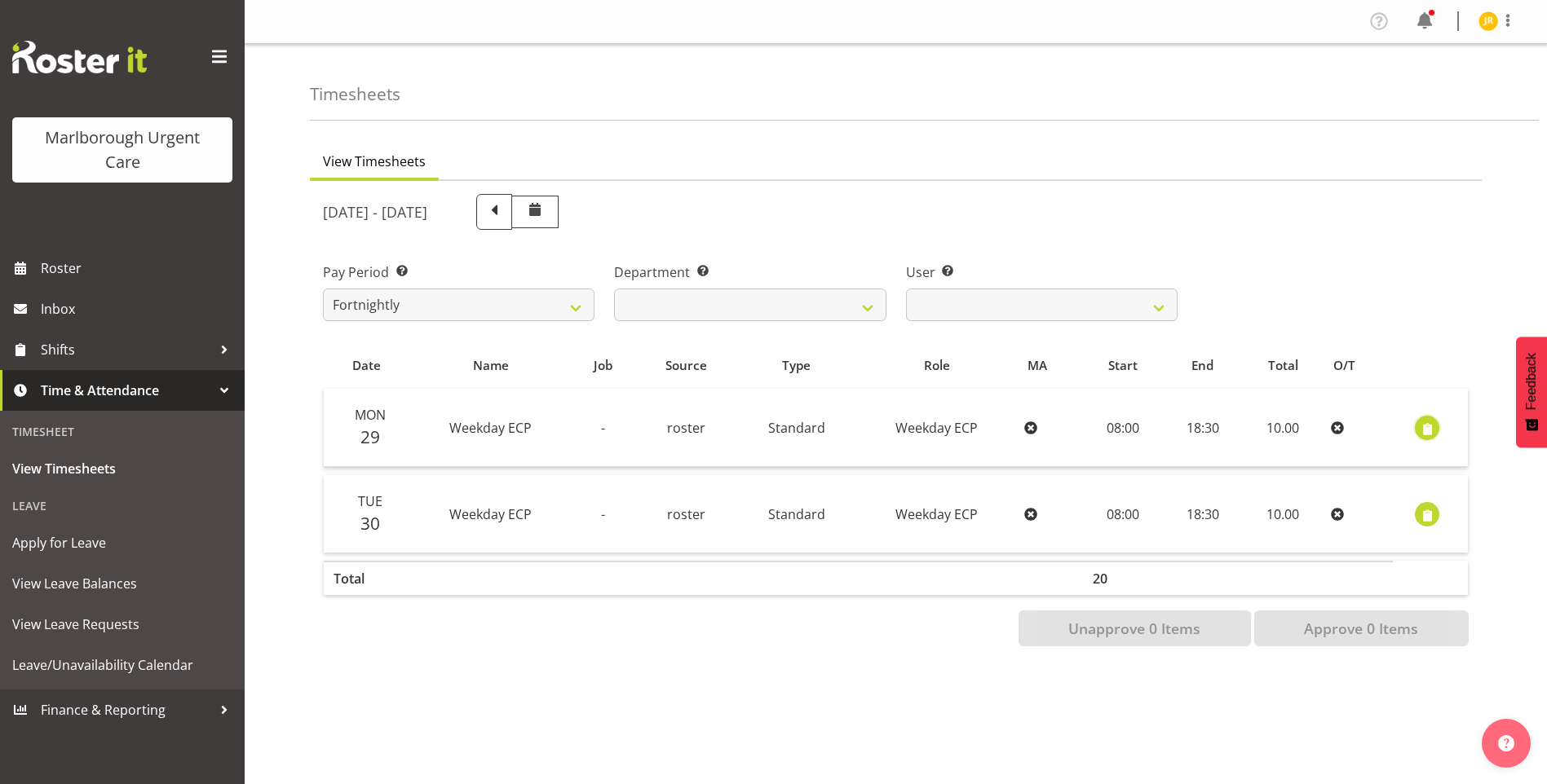
click at [1430, 426] on span "button" at bounding box center [1427, 429] width 19 height 19
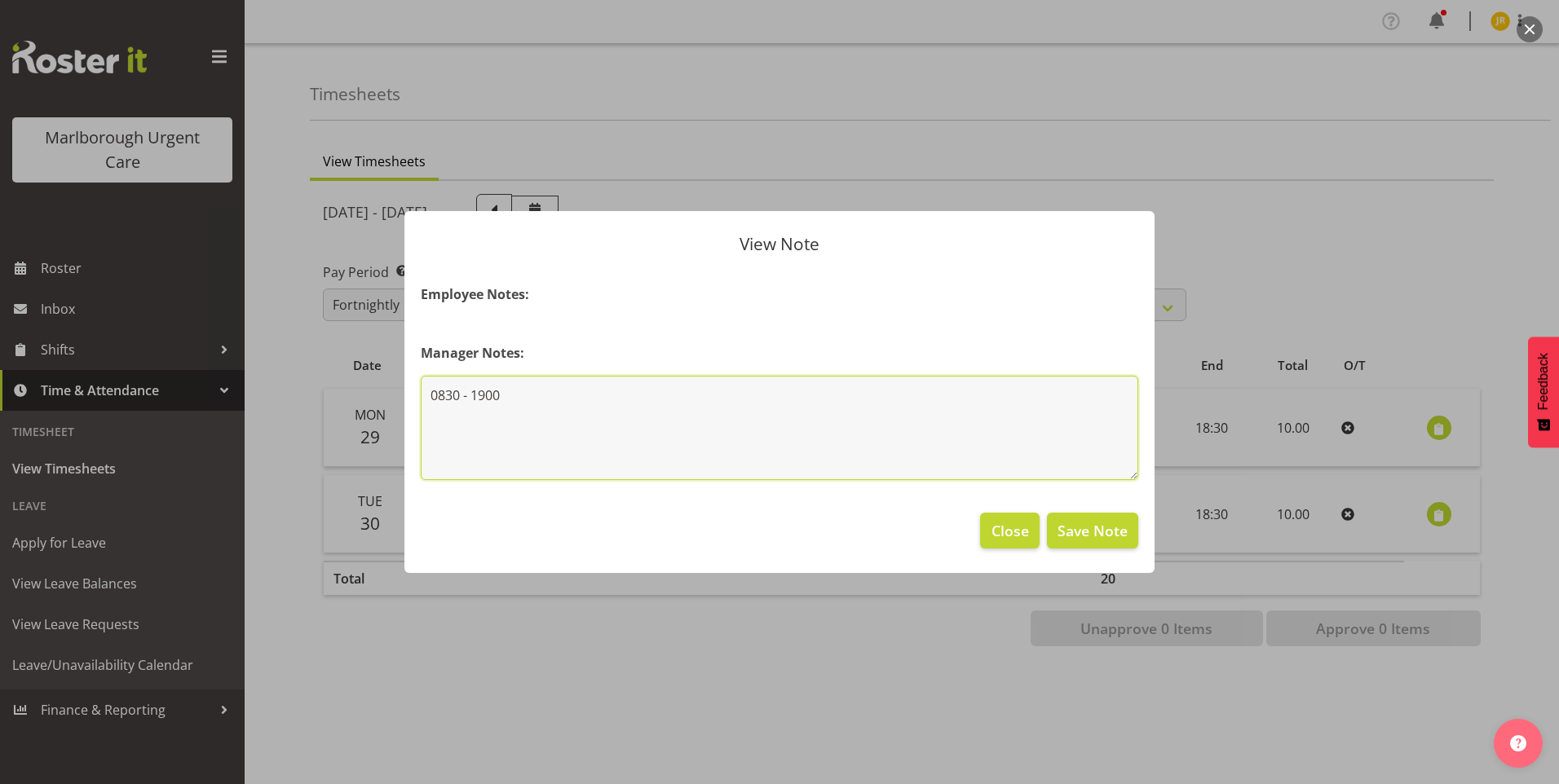
click at [991, 380] on textarea "0830 - 1900" at bounding box center [780, 428] width 718 height 104
type textarea "0830 - 1900 no lunch taken"
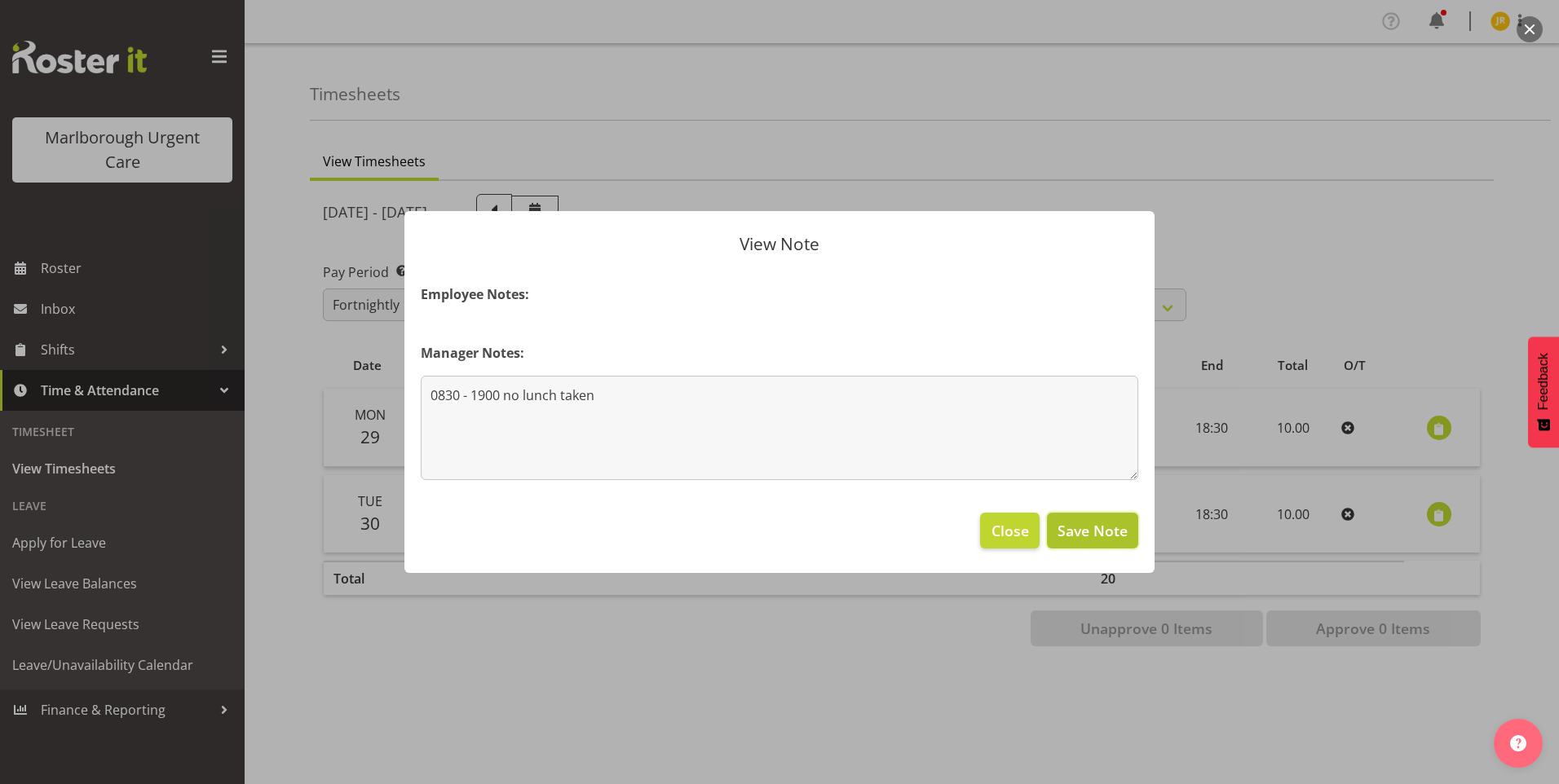
click at [1080, 530] on span "Save Note" at bounding box center [1093, 531] width 70 height 22
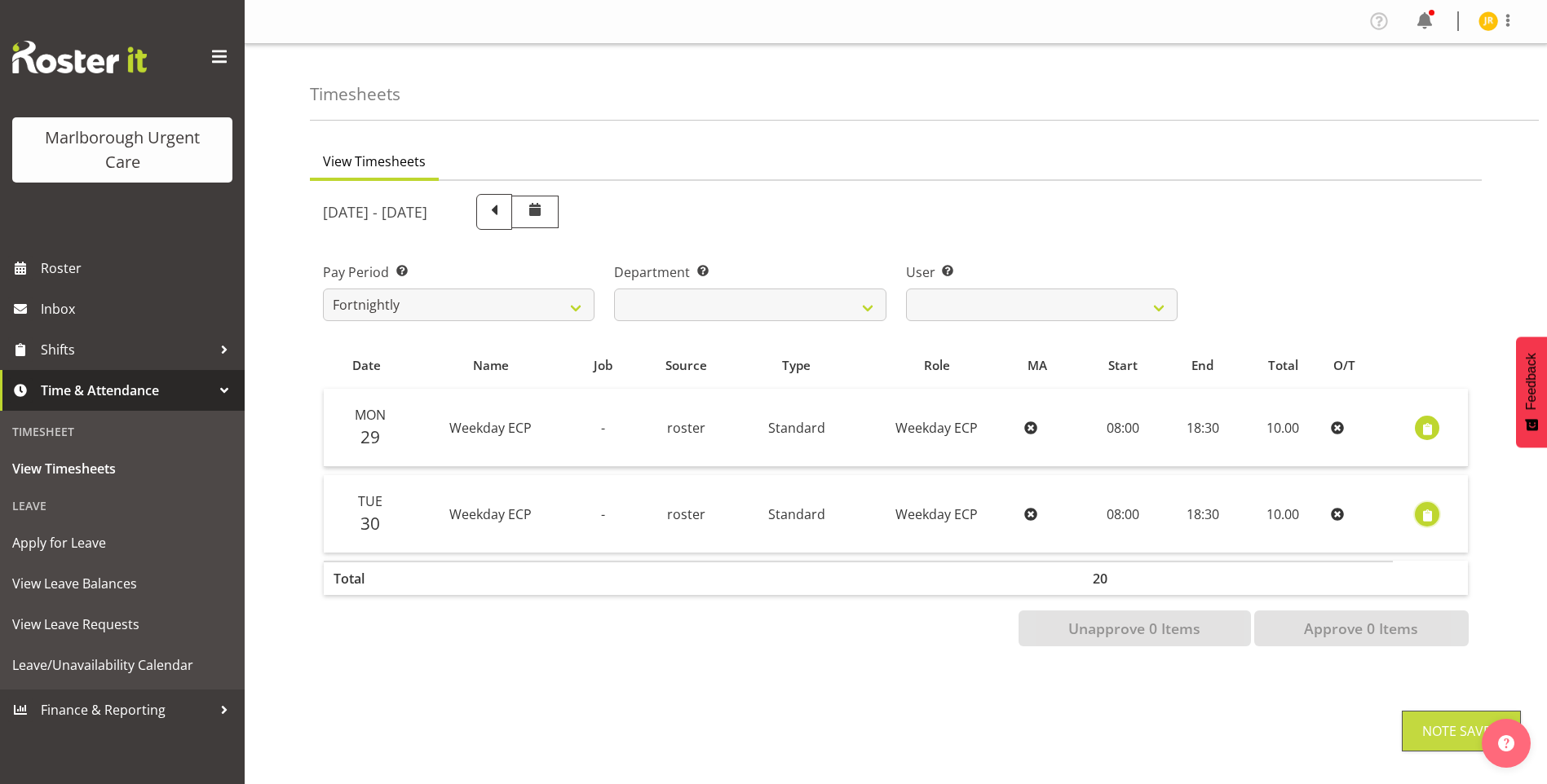
click at [1429, 518] on span "button" at bounding box center [1427, 515] width 19 height 19
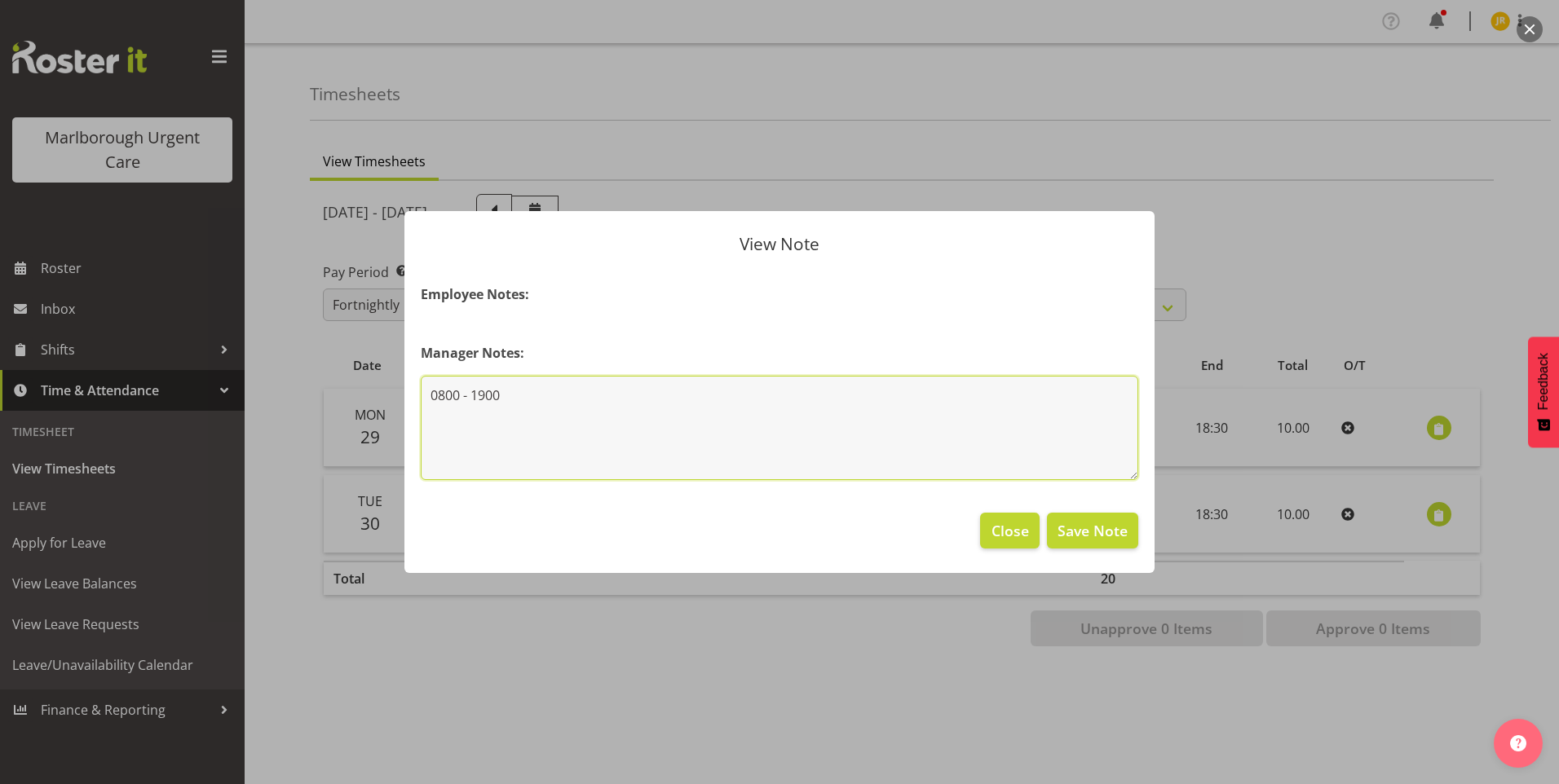
click at [657, 382] on textarea "0800 - 1900" at bounding box center [780, 428] width 718 height 104
type textarea "0800 - 1900 no lunch taken"
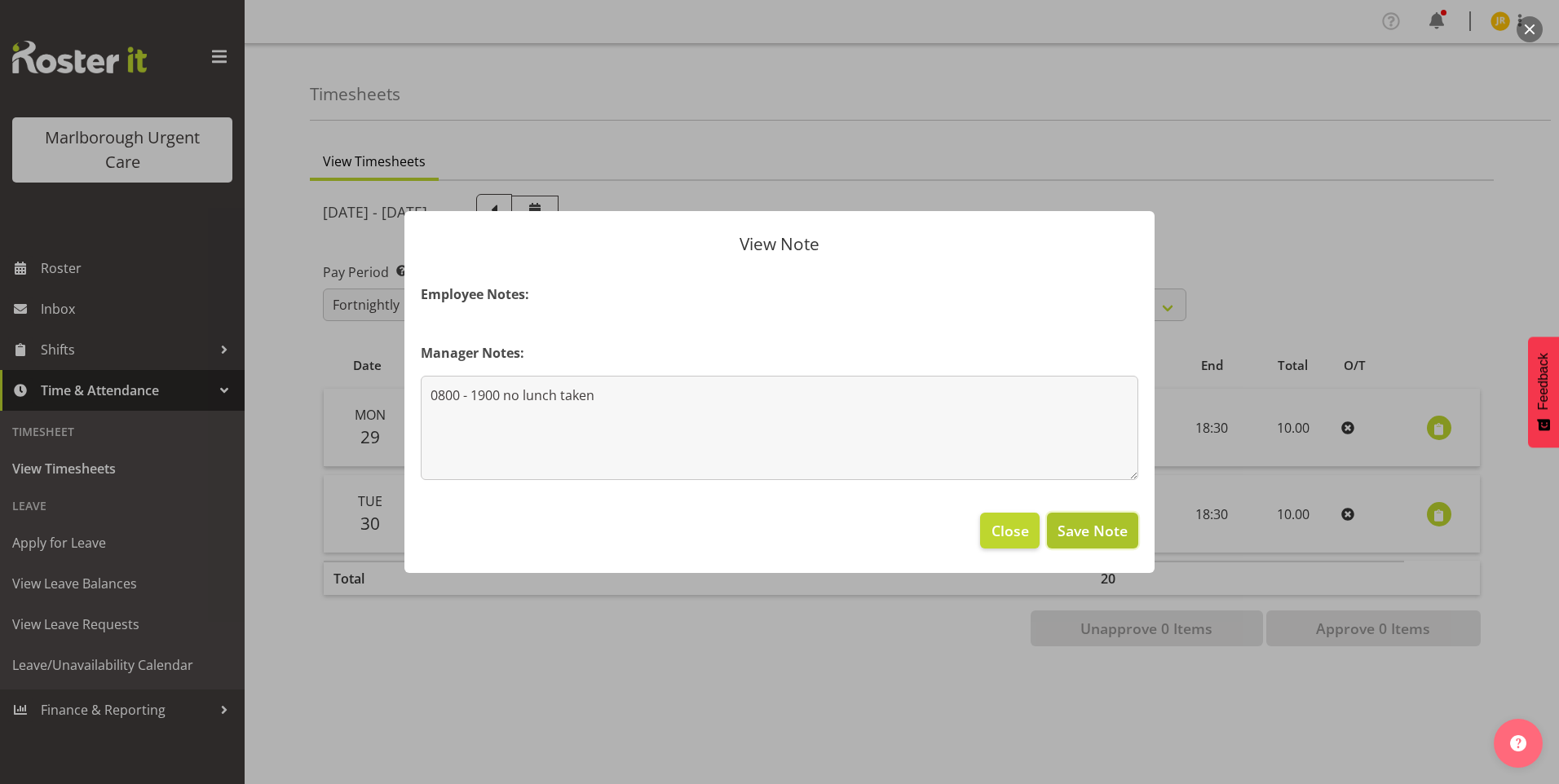
click at [1065, 529] on span "Save Note" at bounding box center [1093, 531] width 70 height 22
